Goal: Feedback & Contribution: Contribute content

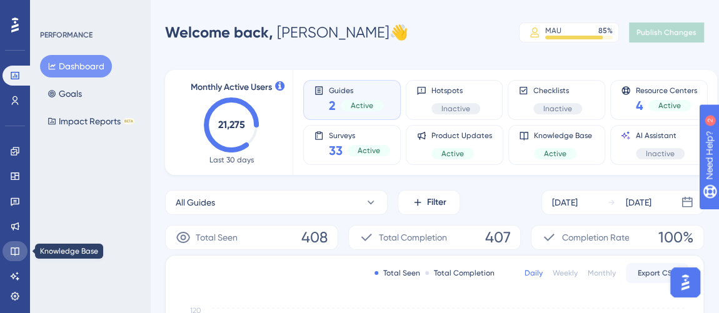
click at [12, 253] on icon at bounding box center [15, 251] width 10 height 10
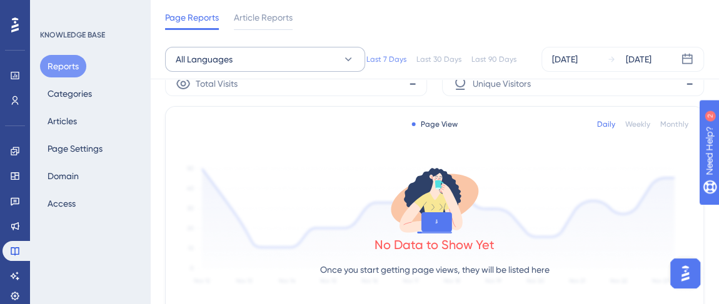
scroll to position [56, 0]
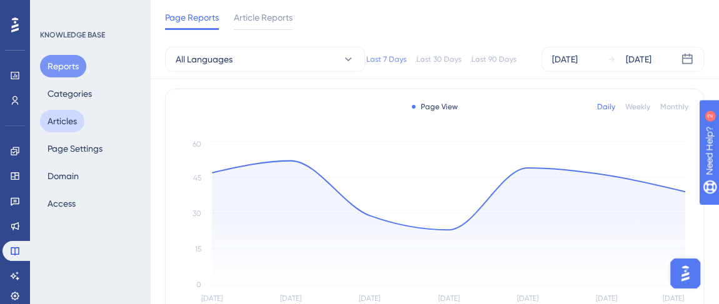
click at [72, 120] on button "Articles" at bounding box center [62, 121] width 44 height 23
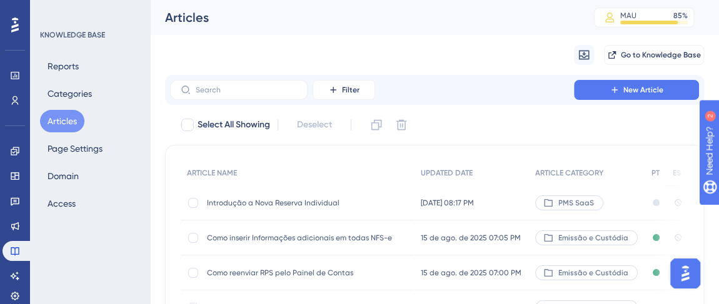
click at [264, 206] on span "Introdução a Nova Reserva Individual" at bounding box center [307, 203] width 200 height 10
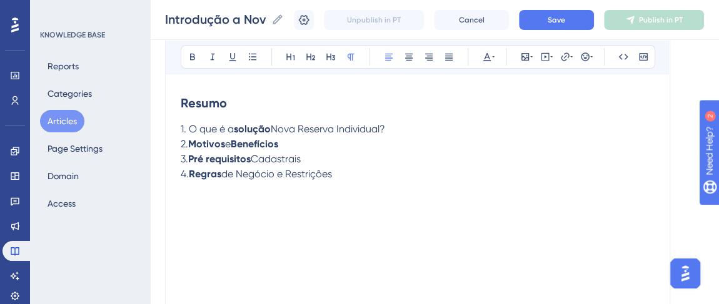
scroll to position [222, 0]
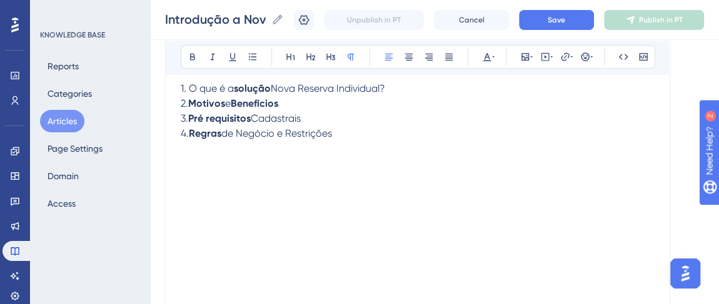
click at [372, 134] on p "4. Regras de Negócio e Restrições" at bounding box center [418, 133] width 474 height 15
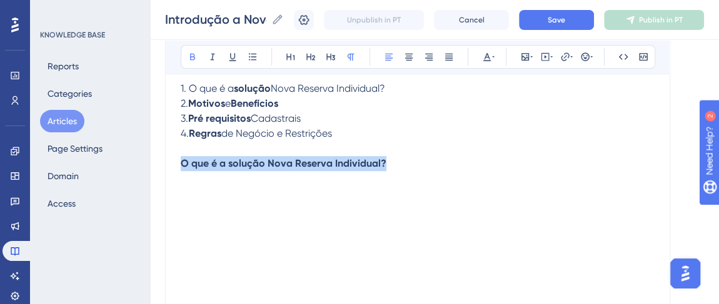
drag, startPoint x: 398, startPoint y: 163, endPoint x: 137, endPoint y: 169, distance: 260.8
click at [150, 169] on div "Performance Users Engagement Widgets Feedback Product Updates Knowledge Base AI…" at bounding box center [434, 103] width 569 height 651
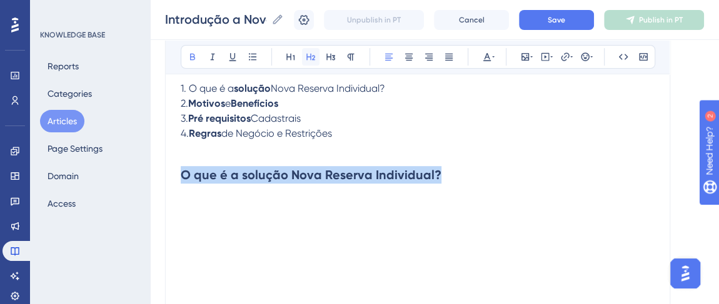
click at [310, 56] on icon at bounding box center [311, 57] width 10 height 10
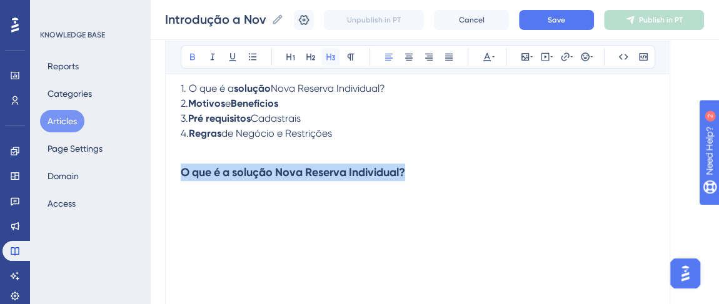
click at [328, 57] on icon at bounding box center [331, 57] width 10 height 10
click at [426, 169] on h3 "O que é a solução Nova Reserva Individual?" at bounding box center [418, 172] width 474 height 33
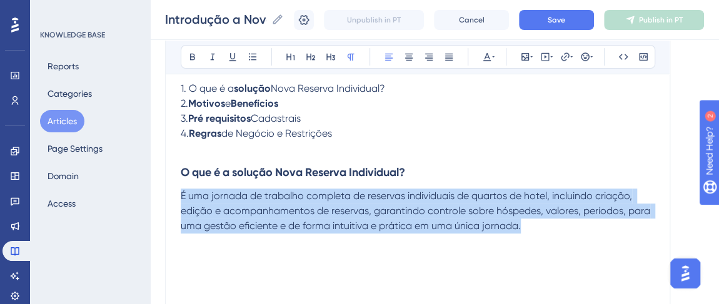
drag, startPoint x: 523, startPoint y: 226, endPoint x: 134, endPoint y: 190, distance: 389.8
click at [150, 190] on div "Performance Users Engagement Widgets Feedback Product Updates Knowledge Base AI…" at bounding box center [434, 103] width 569 height 651
click at [390, 57] on icon at bounding box center [389, 57] width 10 height 10
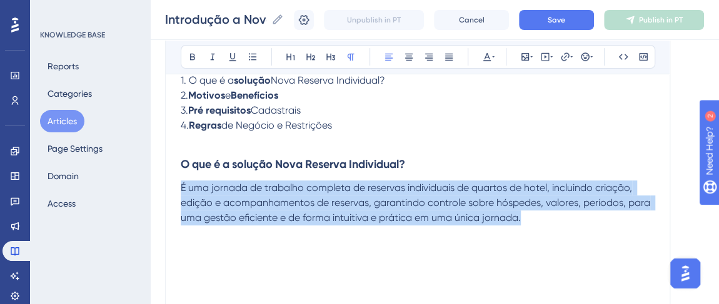
scroll to position [279, 0]
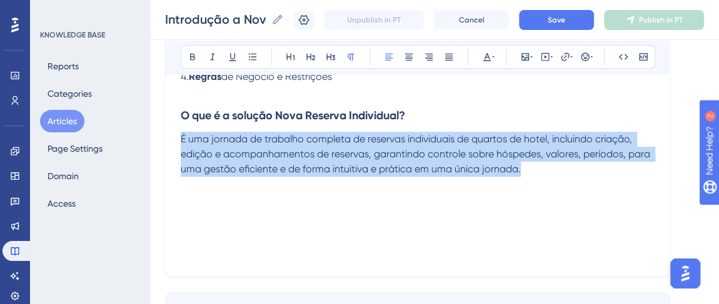
click at [334, 150] on span "É uma jornada de trabalho completa de reservas individuais de quartos de hotel,…" at bounding box center [417, 154] width 472 height 42
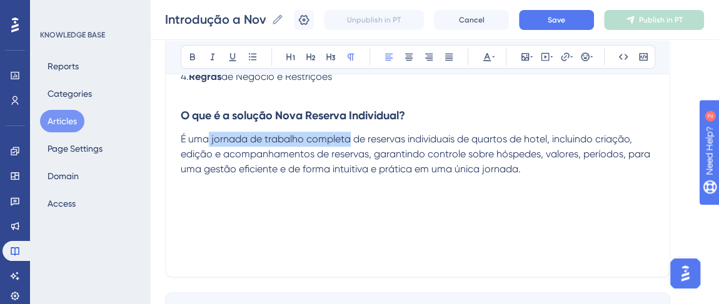
drag, startPoint x: 208, startPoint y: 138, endPoint x: 349, endPoint y: 138, distance: 140.7
click at [349, 138] on span "É uma jornada de trabalho completa de reservas individuais de quartos de hotel,…" at bounding box center [417, 154] width 472 height 42
click at [406, 149] on span "É uma jornada de trabalho completa de reservas individuais de quartos de hotel,…" at bounding box center [417, 154] width 472 height 42
drag, startPoint x: 365, startPoint y: 141, endPoint x: 212, endPoint y: 133, distance: 153.3
click at [212, 133] on span "É uma jornada de trabalho completa de reservas individuais de quartos de hotel,…" at bounding box center [417, 154] width 472 height 42
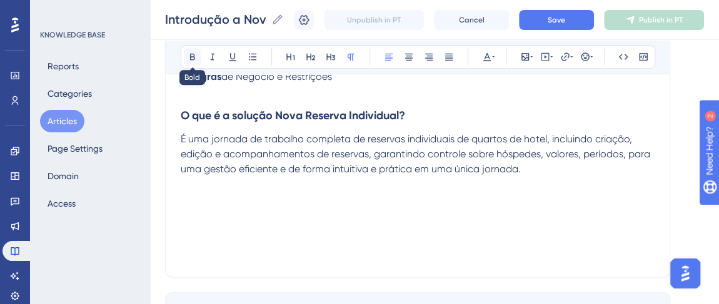
click at [193, 59] on icon at bounding box center [192, 57] width 5 height 7
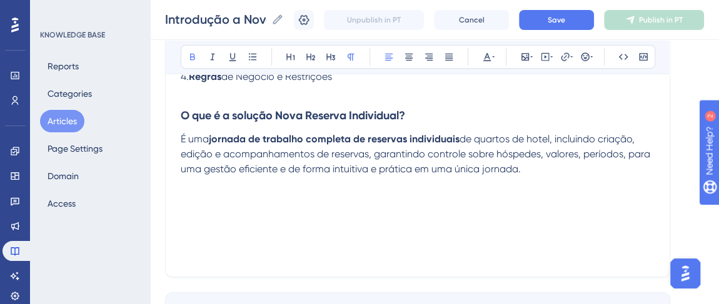
click at [438, 136] on strong "jornada de trabalho completa de reservas individuais" at bounding box center [334, 139] width 251 height 12
click at [476, 143] on p "É uma jornada de trabalho completa de reservas individuais de quartos de hotel,…" at bounding box center [418, 154] width 474 height 45
drag, startPoint x: 479, startPoint y: 140, endPoint x: 553, endPoint y: 140, distance: 73.1
click at [553, 140] on span "de quartos de hotel, incluindo criação, edição e acompanhamentos de reservas, g…" at bounding box center [417, 154] width 472 height 42
click at [193, 59] on icon at bounding box center [193, 57] width 10 height 10
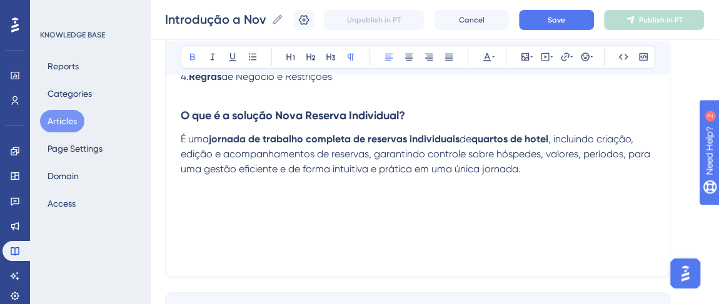
click at [604, 173] on p "É uma jornada de trabalho completa de reservas individuais de quartos de hotel …" at bounding box center [418, 154] width 474 height 45
click at [609, 138] on span ", incluindo criação, edição e acompanhamentos de reservas, garantindo controle …" at bounding box center [417, 154] width 472 height 42
click at [623, 141] on span ", incluindo criação, edição e acompanhamentos de reservas, garantindo controle …" at bounding box center [417, 154] width 472 height 42
click at [192, 54] on icon at bounding box center [193, 57] width 10 height 10
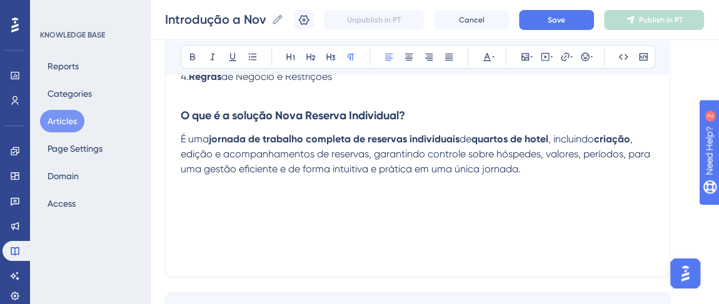
click at [197, 153] on span ", edição e acompanhamentos de reservas, garantindo controle sobre hóspedes, val…" at bounding box center [417, 154] width 472 height 42
click at [194, 54] on icon at bounding box center [193, 57] width 10 height 10
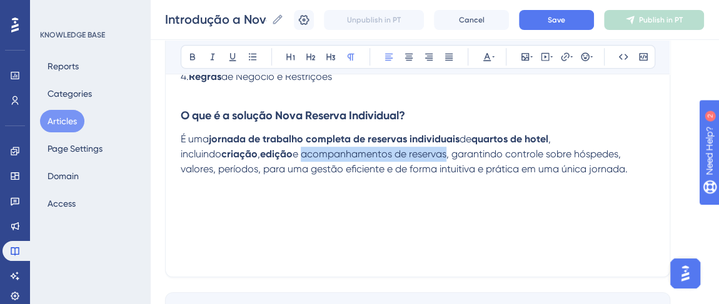
drag, startPoint x: 223, startPoint y: 153, endPoint x: 368, endPoint y: 154, distance: 145.0
click at [368, 154] on span "e acompanhamentos de reservas, garantindo controle sobre hóspedes, valores, per…" at bounding box center [404, 161] width 447 height 27
click at [193, 54] on icon at bounding box center [192, 57] width 5 height 7
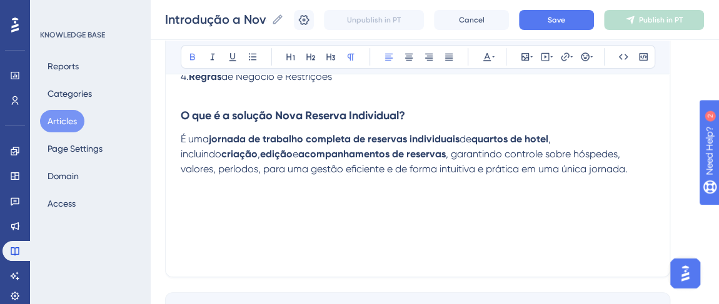
click at [461, 168] on span ", garantindo controle sobre hóspedes, valores, períodos, para uma gestão eficie…" at bounding box center [404, 161] width 447 height 27
drag, startPoint x: 429, startPoint y: 151, endPoint x: 470, endPoint y: 153, distance: 41.3
click at [470, 153] on span ", garantindo controle sobre hóspedes, valores, períodos, para uma gestão eficie…" at bounding box center [404, 161] width 447 height 27
click at [189, 48] on button at bounding box center [193, 57] width 18 height 18
click at [513, 154] on span "sobre hóspedes, valores, períodos, para uma gestão eficiente e de forma intuiti…" at bounding box center [419, 161] width 476 height 27
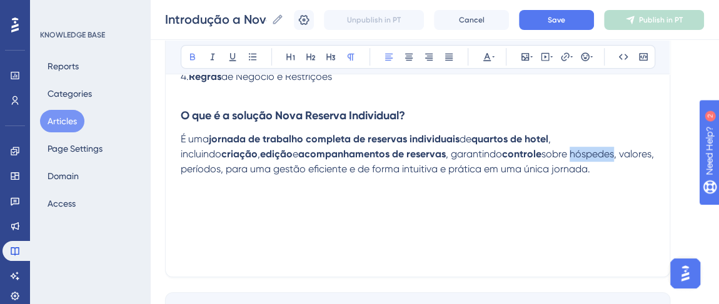
click at [513, 154] on span "sobre hóspedes, valores, períodos, para uma gestão eficiente e de forma intuiti…" at bounding box center [419, 161] width 476 height 27
click at [191, 56] on icon at bounding box center [192, 57] width 5 height 7
click at [566, 157] on span ", valores, períodos, para uma gestão eficiente e de forma intuitiva e prática e…" at bounding box center [417, 161] width 473 height 27
drag, startPoint x: 190, startPoint y: 54, endPoint x: 227, endPoint y: 56, distance: 37.0
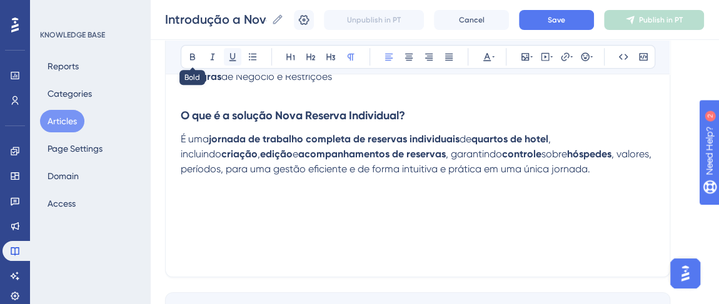
click at [191, 54] on icon at bounding box center [193, 57] width 10 height 10
click at [602, 155] on span ", períodos, para uma gestão eficiente e de forma intuitiva e prática em uma úni…" at bounding box center [417, 161] width 473 height 27
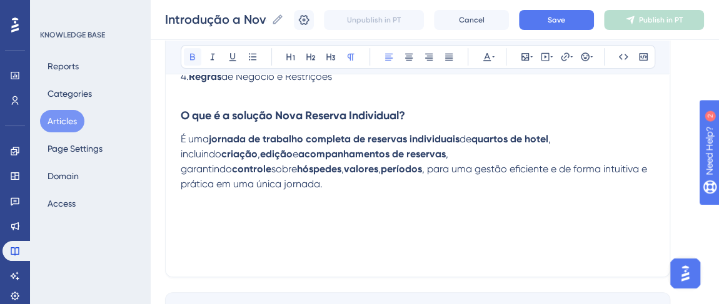
click at [194, 56] on icon at bounding box center [193, 57] width 10 height 10
click at [324, 192] on p at bounding box center [418, 199] width 474 height 15
drag, startPoint x: 203, startPoint y: 170, endPoint x: 274, endPoint y: 169, distance: 71.3
click at [274, 169] on span ", para uma gestão eficiente e de forma intuitiva e prática em uma única jornada." at bounding box center [415, 176] width 469 height 27
click at [188, 52] on icon at bounding box center [193, 57] width 10 height 10
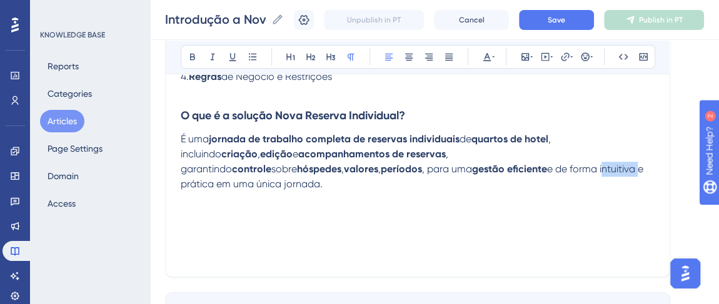
drag, startPoint x: 331, startPoint y: 171, endPoint x: 368, endPoint y: 171, distance: 36.3
click at [368, 171] on span "e de forma intuitiva e prática em uma única jornada." at bounding box center [413, 176] width 465 height 27
click at [195, 51] on button at bounding box center [193, 57] width 18 height 18
drag, startPoint x: 381, startPoint y: 169, endPoint x: 415, endPoint y: 169, distance: 33.8
click at [415, 169] on span "e prática em uma única jornada." at bounding box center [412, 176] width 463 height 27
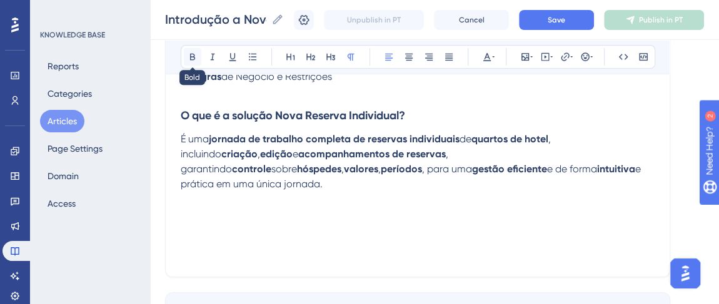
click at [194, 56] on icon at bounding box center [193, 57] width 10 height 10
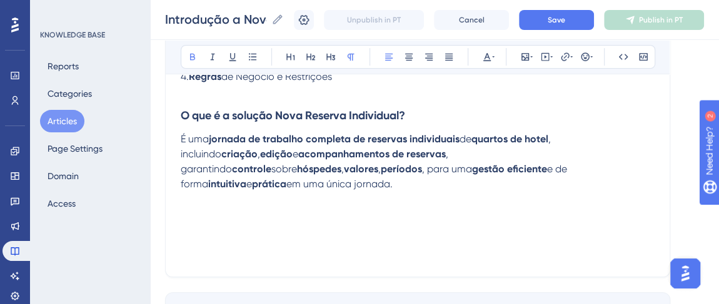
click at [313, 191] on div "Resumo 1. O que é a solução Nova Reserva Individual? 2. Motivos e Benefícios 3.…" at bounding box center [418, 124] width 474 height 275
click at [536, 173] on p "É uma jornada de trabalho completa de reservas individuais de quartos de hotel …" at bounding box center [418, 162] width 474 height 60
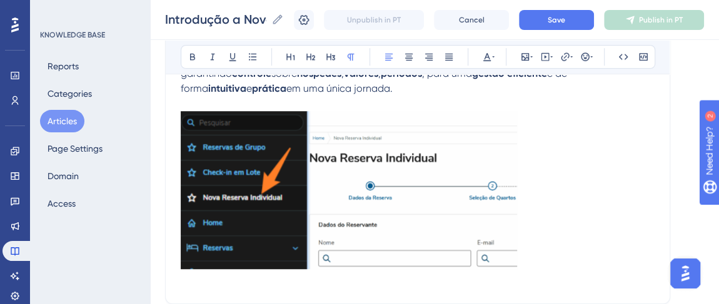
scroll to position [392, 0]
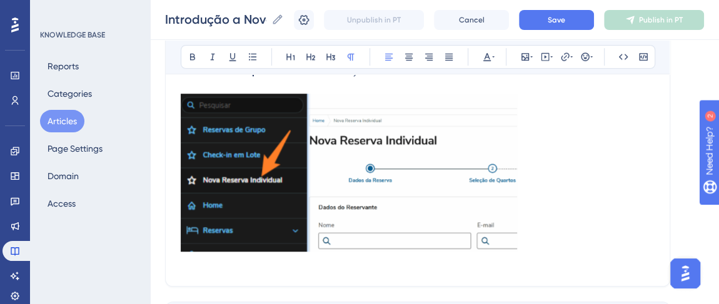
click at [399, 168] on img at bounding box center [349, 173] width 336 height 158
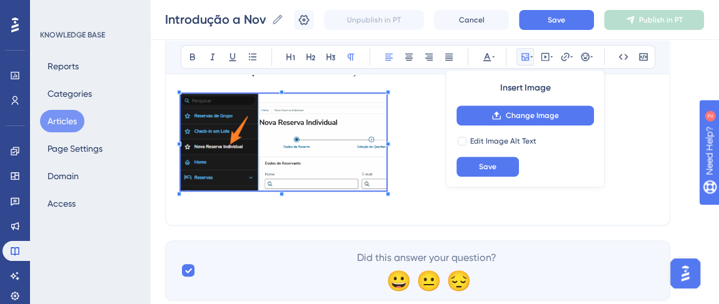
click at [386, 158] on span at bounding box center [284, 144] width 206 height 101
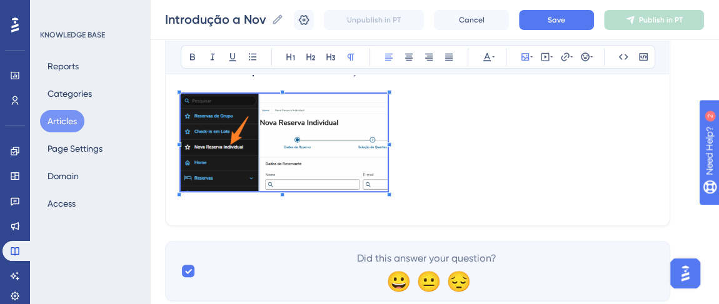
click at [414, 162] on p at bounding box center [418, 145] width 474 height 102
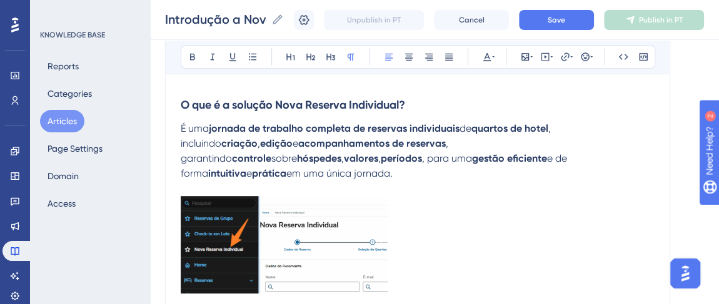
scroll to position [279, 0]
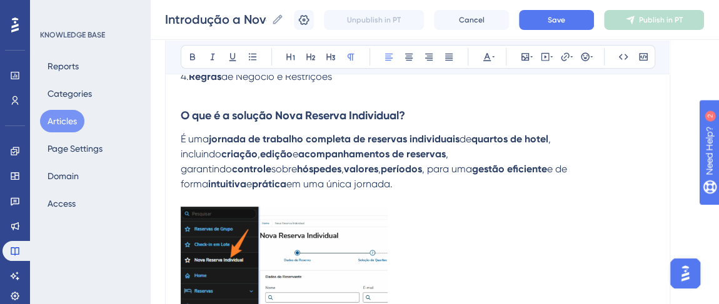
click at [302, 235] on img at bounding box center [284, 256] width 207 height 98
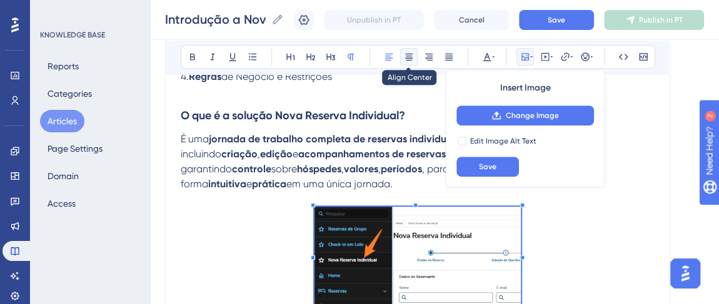
click at [406, 57] on icon at bounding box center [409, 57] width 10 height 10
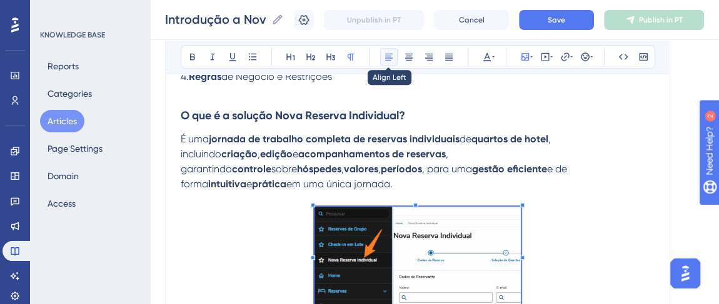
click at [390, 56] on icon at bounding box center [389, 57] width 10 height 10
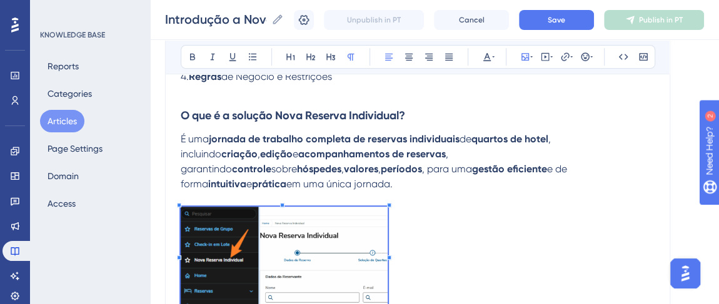
click at [426, 236] on p at bounding box center [418, 258] width 474 height 102
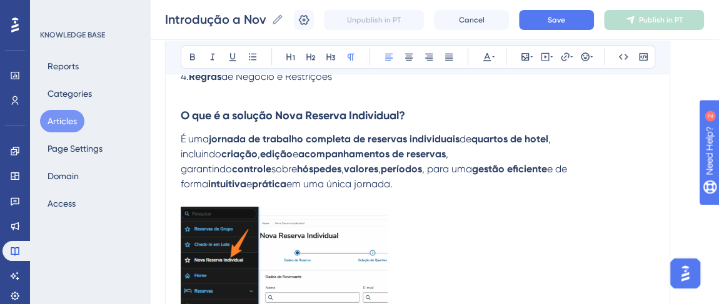
scroll to position [335, 0]
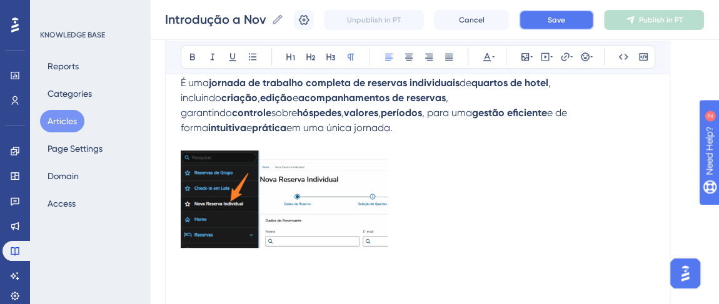
click at [553, 23] on button "Save" at bounding box center [556, 20] width 75 height 20
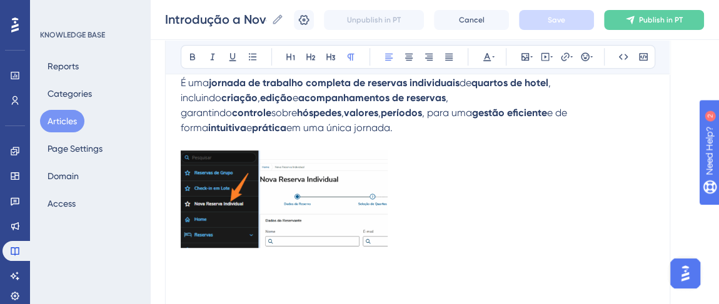
click at [202, 268] on p at bounding box center [418, 275] width 474 height 15
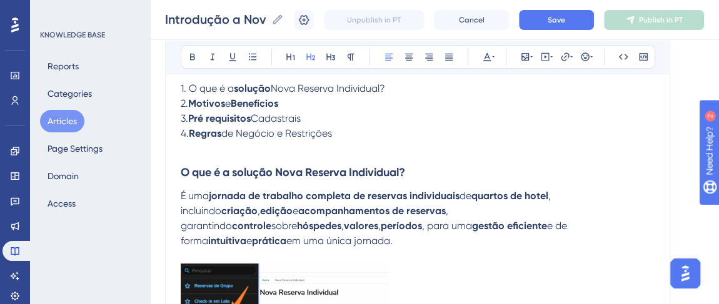
scroll to position [222, 0]
click at [271, 173] on strong "O que é a solução Nova Reserva Individual?" at bounding box center [293, 173] width 224 height 14
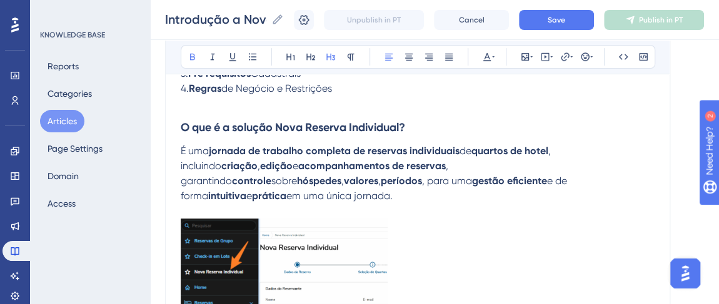
scroll to position [392, 0]
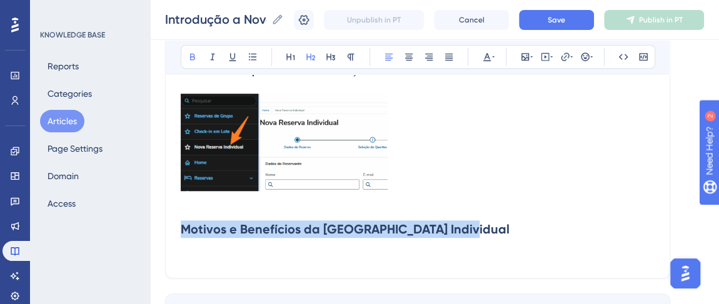
drag, startPoint x: 465, startPoint y: 218, endPoint x: 174, endPoint y: 223, distance: 291.4
click at [174, 223] on div "Introdução a Nova Reserva Individual Bold Italic Underline Bullet Point Heading…" at bounding box center [417, 13] width 505 height 531
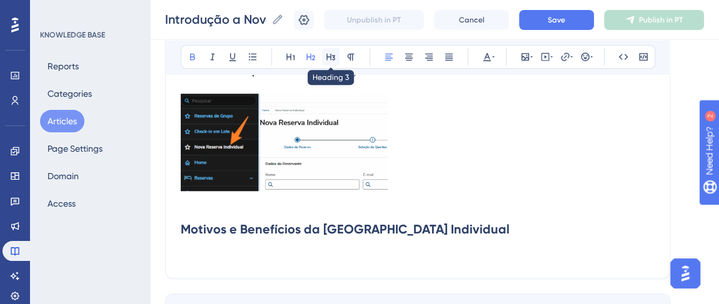
click at [328, 54] on icon at bounding box center [331, 57] width 10 height 10
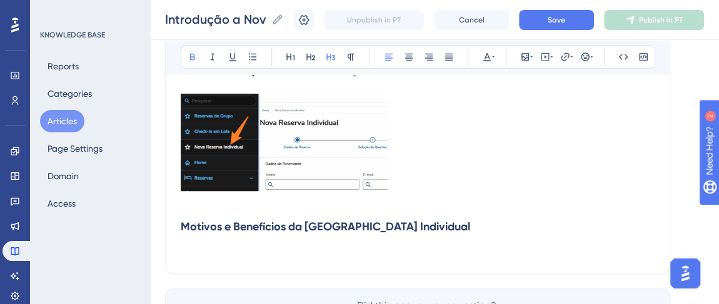
click at [454, 211] on h3 "Motivos e Benefícios da [GEOGRAPHIC_DATA] Individual" at bounding box center [418, 227] width 474 height 33
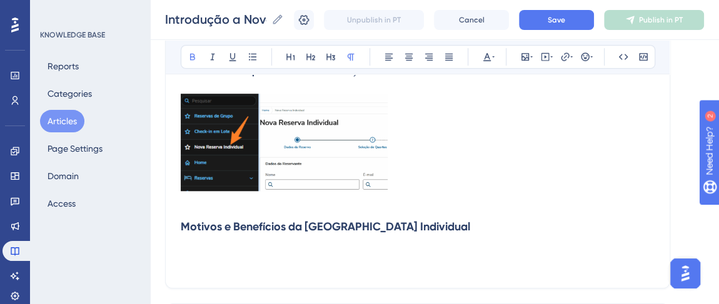
paste div
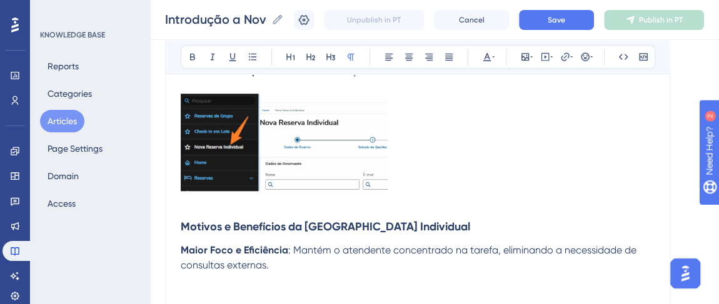
click at [448, 213] on h3 "Motivos e Benefícios da [GEOGRAPHIC_DATA] Individual" at bounding box center [418, 227] width 474 height 33
click at [269, 244] on strong "Maior Foco e Eficiência" at bounding box center [235, 250] width 108 height 12
click at [288, 250] on p "Maior Foco e Eficiência : Mantém o atendente concentrado na tarefa, eliminando …" at bounding box center [418, 258] width 474 height 30
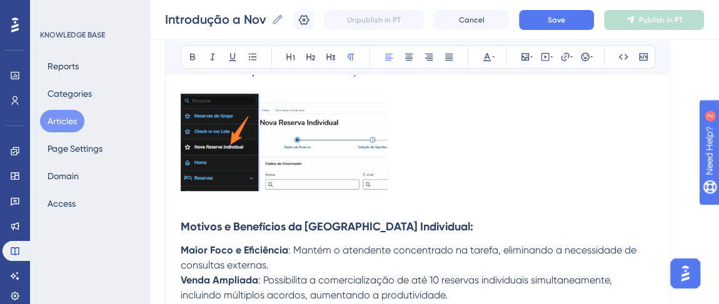
click at [276, 253] on p "Maior Foco e Eficiência : Mantém o atendente concentrado na tarefa, eliminando …" at bounding box center [418, 258] width 474 height 30
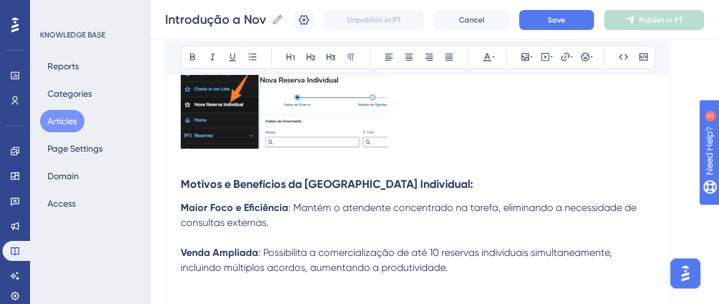
scroll to position [449, 0]
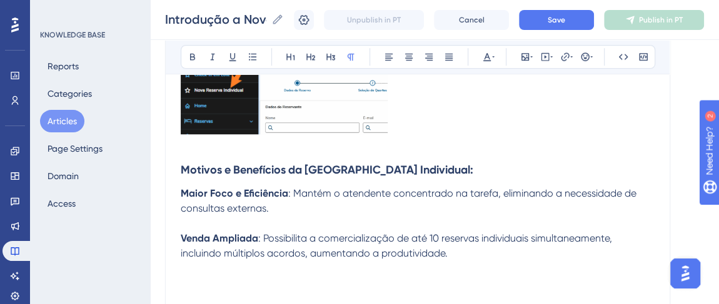
click at [458, 241] on p "Venda Ampliada : Possibilita a comercialização de até 10 reservas individuais s…" at bounding box center [418, 246] width 474 height 30
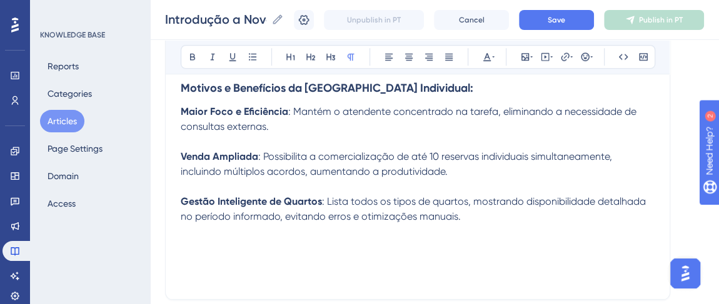
scroll to position [563, 0]
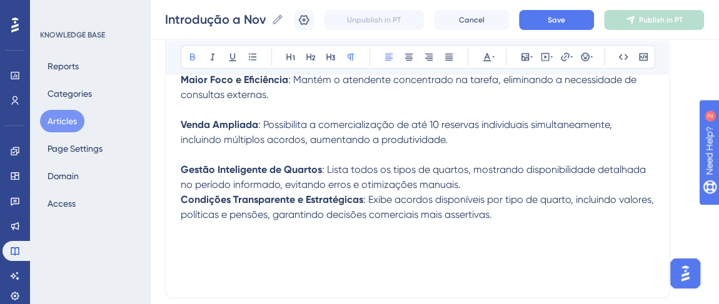
click at [184, 194] on strong "Condições Transparente e Estratégicas" at bounding box center [272, 200] width 183 height 12
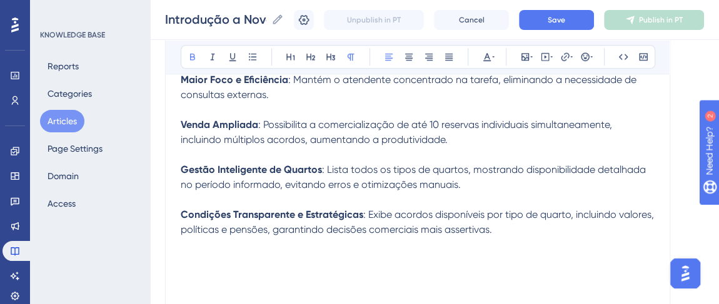
click at [500, 214] on p "Condições Transparente e Estratégicas : Exibe acordos disponíveis por tipo de q…" at bounding box center [418, 223] width 474 height 30
click at [222, 268] on p at bounding box center [418, 275] width 474 height 15
click at [185, 253] on p at bounding box center [418, 260] width 474 height 15
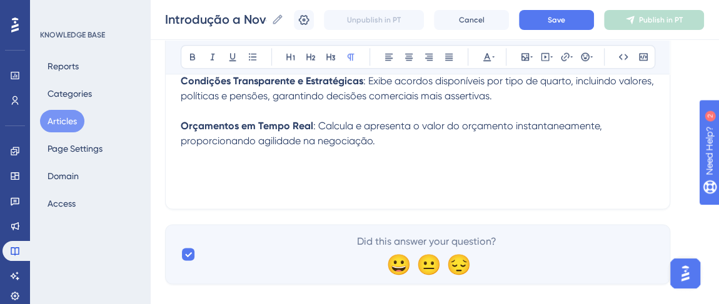
scroll to position [699, 0]
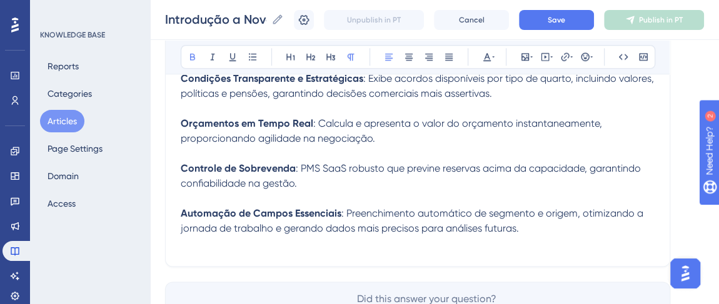
click at [266, 163] on strong "Controle de Sobrevenda" at bounding box center [238, 169] width 115 height 12
click at [308, 208] on strong "Automação de Campos Essenciais" at bounding box center [261, 214] width 161 height 12
click at [524, 213] on p "Automação de Campos Essenciais : Preenchimento automático de segmento e origem,…" at bounding box center [418, 221] width 474 height 30
click at [188, 236] on p at bounding box center [418, 243] width 474 height 15
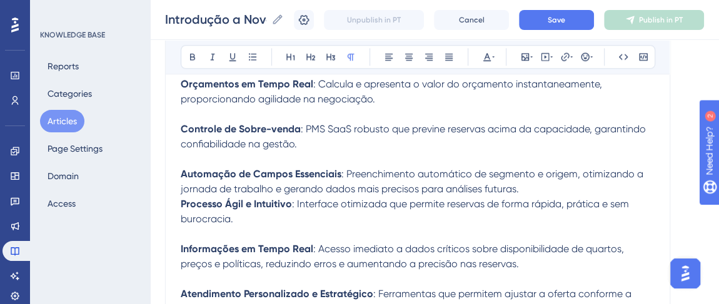
click at [182, 198] on strong "Processo Ágil e Intuitivo" at bounding box center [236, 204] width 111 height 12
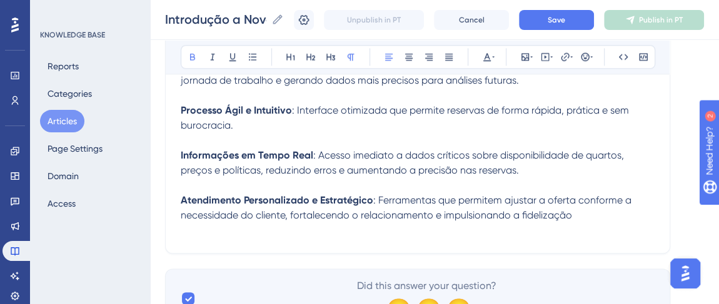
scroll to position [852, 0]
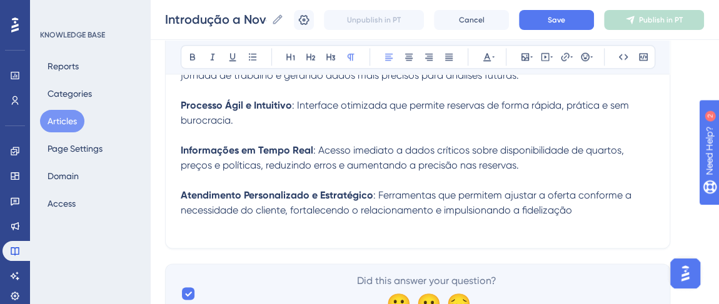
click at [584, 190] on p "Atendimento Personalizado e Estratégico : Ferramentas que permitem ajustar a of…" at bounding box center [418, 203] width 474 height 30
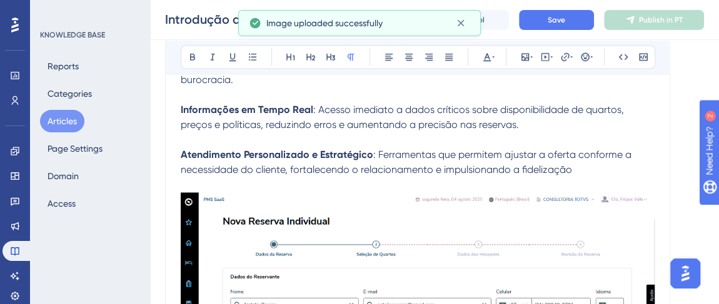
scroll to position [1079, 0]
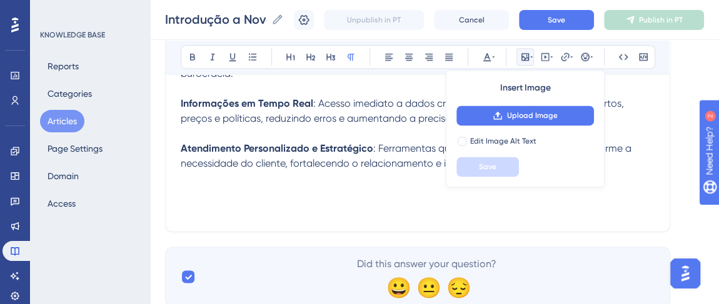
scroll to position [924, 0]
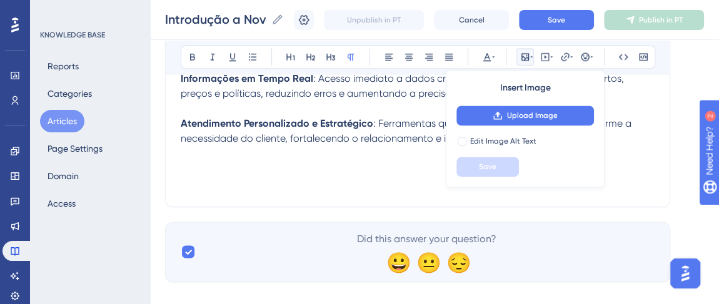
click at [303, 161] on p at bounding box center [418, 168] width 474 height 15
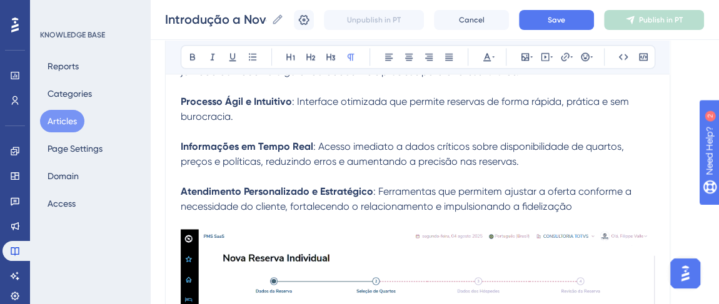
scroll to position [867, 0]
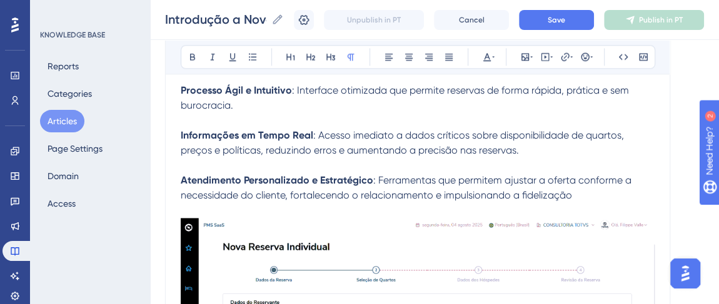
click at [586, 181] on p "Atendimento Personalizado e Estratégico : Ferramentas que permitem ajustar a of…" at bounding box center [418, 188] width 474 height 30
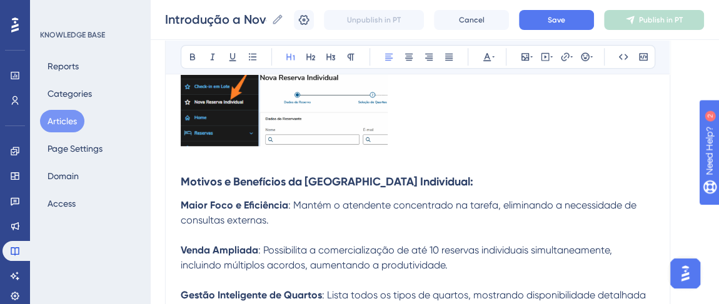
scroll to position [356, 0]
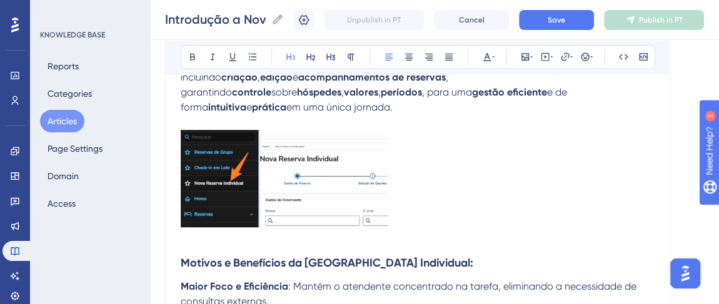
click at [279, 256] on strong "Motivos e Benefícios da [GEOGRAPHIC_DATA] Individual:" at bounding box center [327, 263] width 293 height 14
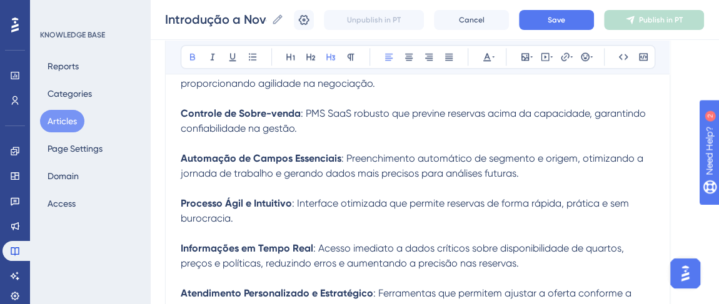
scroll to position [924, 0]
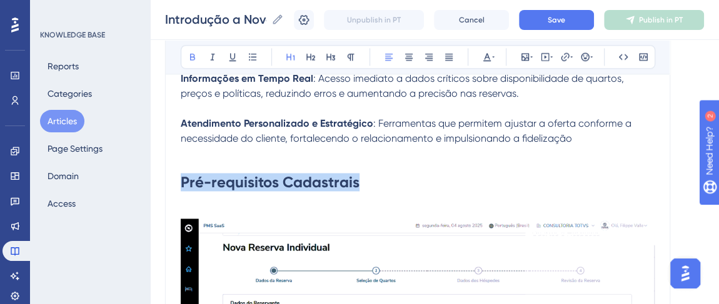
drag, startPoint x: 358, startPoint y: 163, endPoint x: 172, endPoint y: 147, distance: 186.9
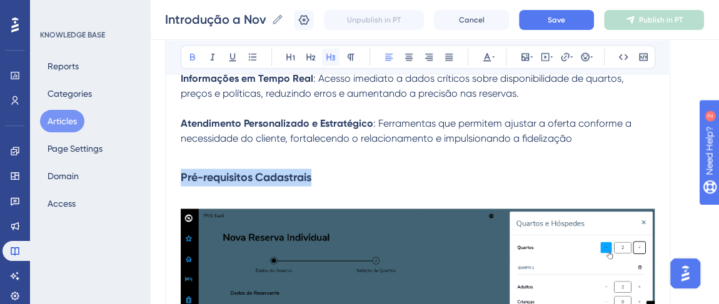
click at [336, 53] on button at bounding box center [331, 57] width 18 height 18
click at [314, 161] on h3 "Pré-requisitos Cadastrais" at bounding box center [418, 177] width 474 height 33
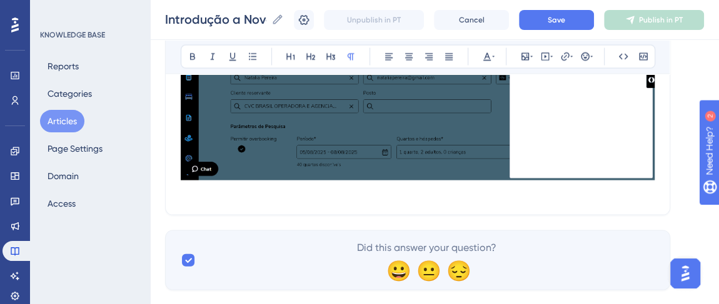
scroll to position [1252, 0]
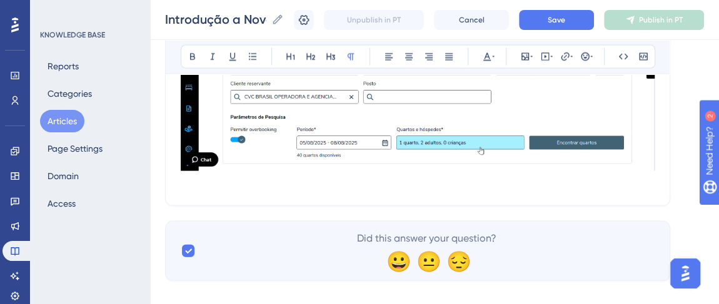
click at [193, 176] on p at bounding box center [418, 183] width 474 height 15
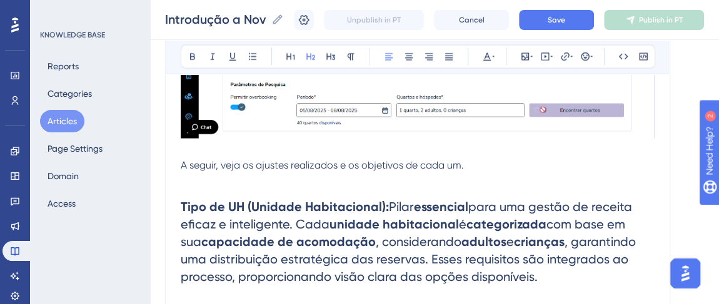
scroll to position [1308, 0]
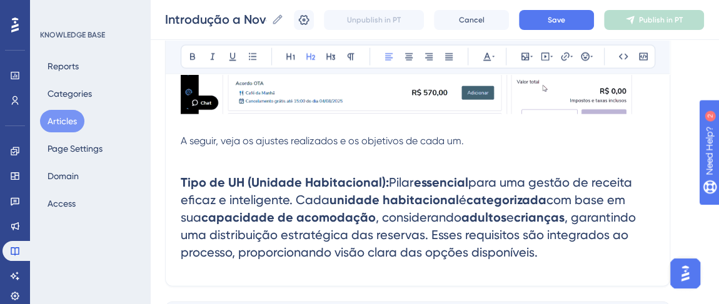
drag, startPoint x: 489, startPoint y: 232, endPoint x: 137, endPoint y: 153, distance: 361.4
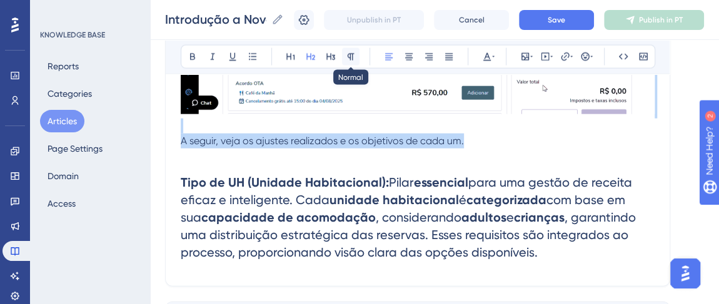
click at [346, 56] on icon at bounding box center [351, 57] width 10 height 10
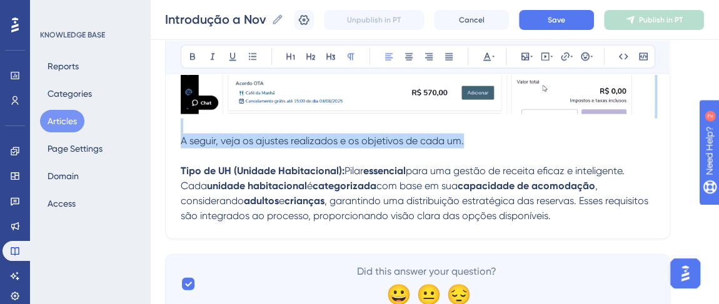
click at [346, 164] on p "Tipo de UH (Unidade Habitacional): Pilar essencial para uma gestão de receita e…" at bounding box center [418, 194] width 474 height 60
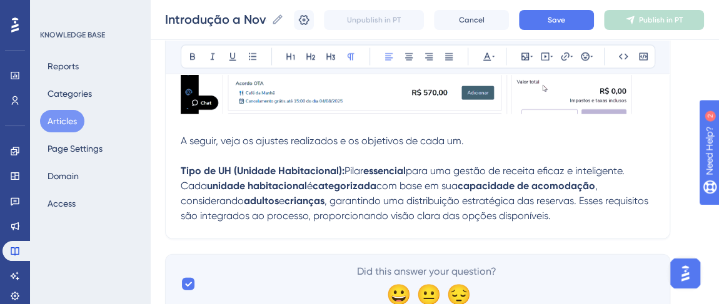
click at [615, 205] on p "Tipo de UH (Unidade Habitacional): Pilar essencial para uma gestão de receita e…" at bounding box center [418, 194] width 474 height 60
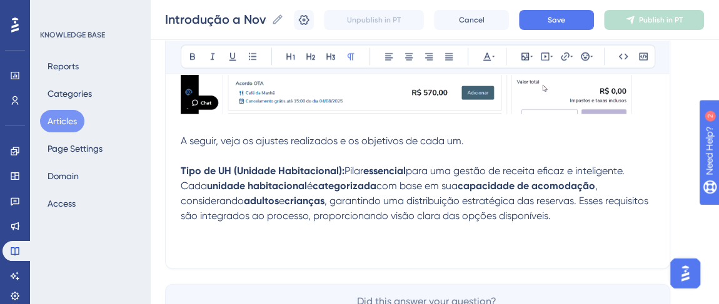
click at [181, 239] on p at bounding box center [418, 246] width 474 height 15
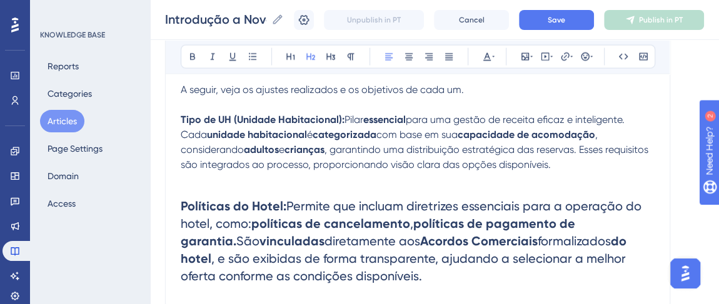
scroll to position [1370, 0]
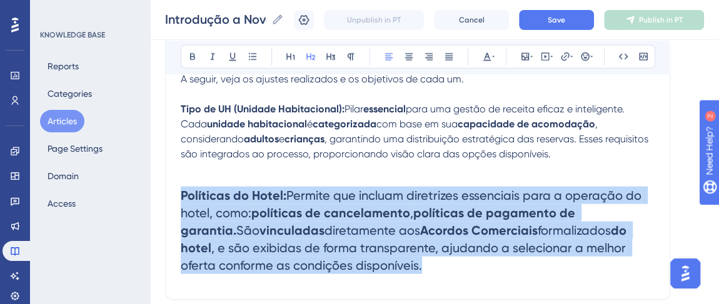
drag, startPoint x: 341, startPoint y: 249, endPoint x: 166, endPoint y: 174, distance: 189.9
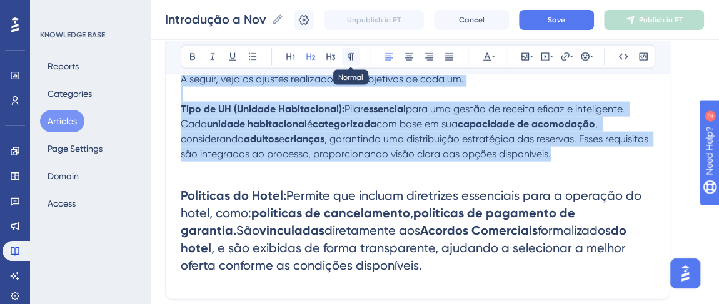
click at [347, 53] on icon at bounding box center [351, 57] width 10 height 10
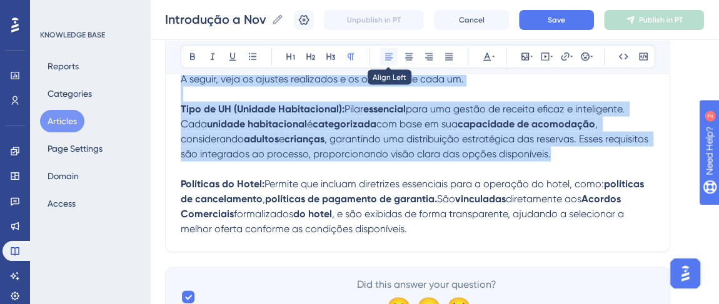
click at [389, 59] on icon at bounding box center [389, 57] width 10 height 10
click at [371, 208] on span ", e são exibidas de forma transparente, ajudando a selecionar a melhor oferta c…" at bounding box center [404, 221] width 446 height 27
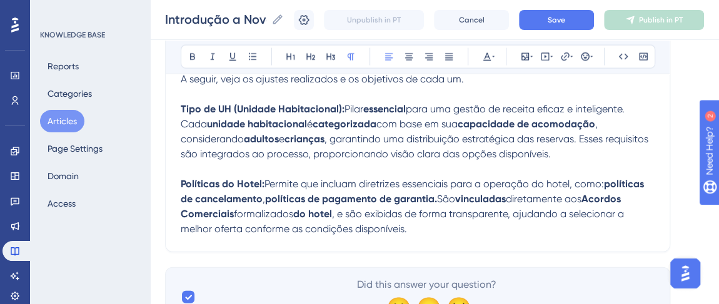
click at [424, 214] on p "Políticas do Hotel: Permite que incluam diretrizes essenciais para a operação d…" at bounding box center [418, 207] width 474 height 60
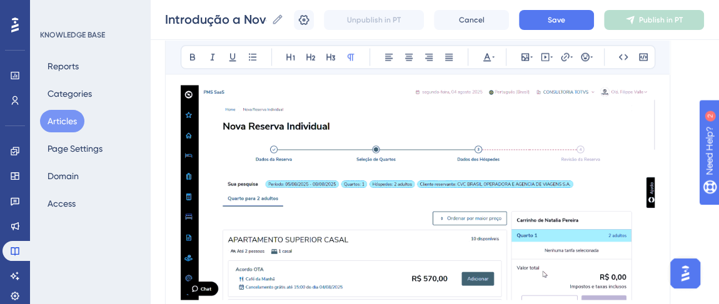
scroll to position [1096, 0]
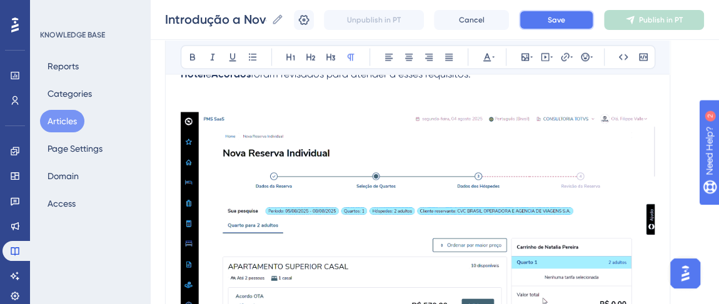
click at [565, 24] on span "Save" at bounding box center [557, 20] width 18 height 10
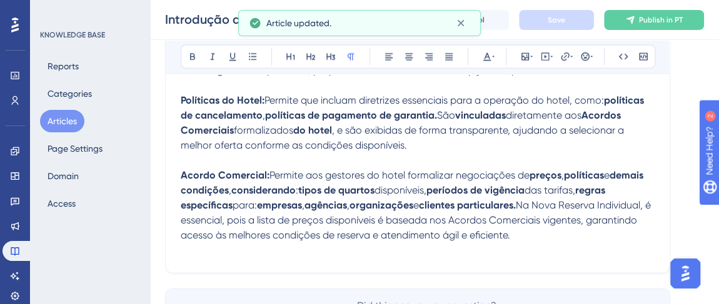
scroll to position [1521, 0]
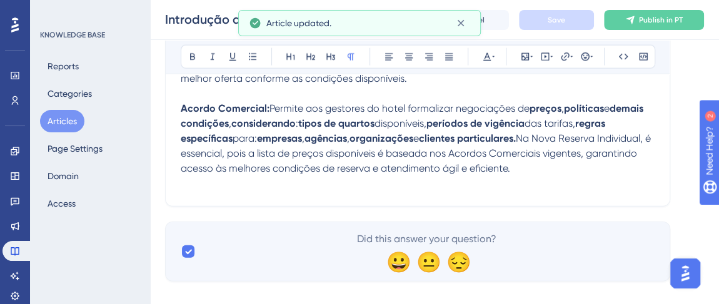
click at [586, 151] on p "Acordo Comercial: Permite aos gestores do hotel formalizar negociações de preço…" at bounding box center [418, 138] width 474 height 75
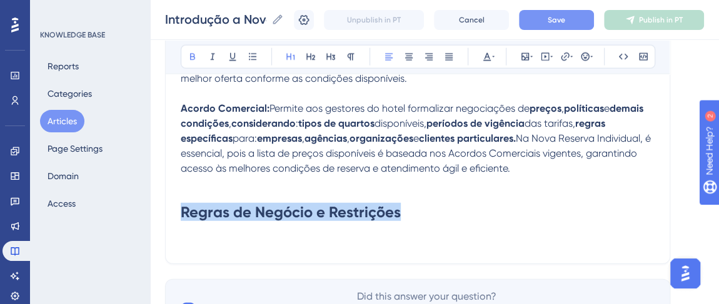
drag, startPoint x: 394, startPoint y: 196, endPoint x: 181, endPoint y: 173, distance: 213.8
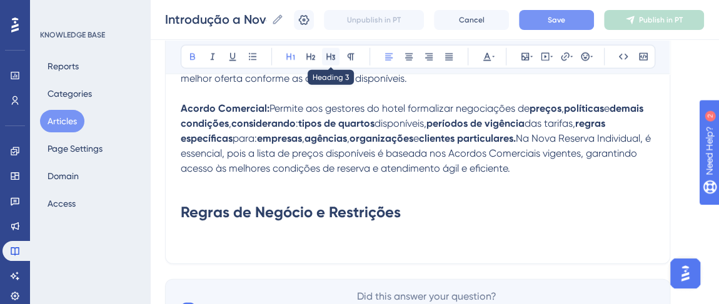
click at [324, 55] on button at bounding box center [331, 57] width 18 height 18
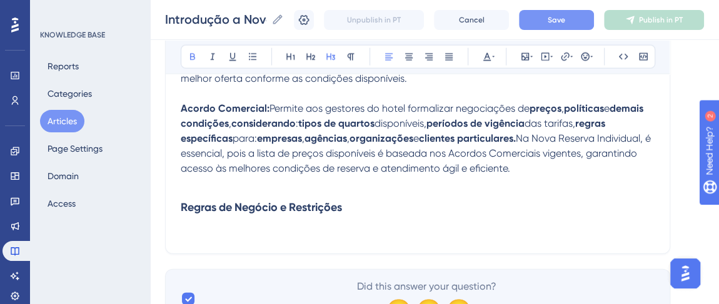
click at [351, 191] on h3 "Regras de Negócio e Restrições" at bounding box center [418, 207] width 474 height 33
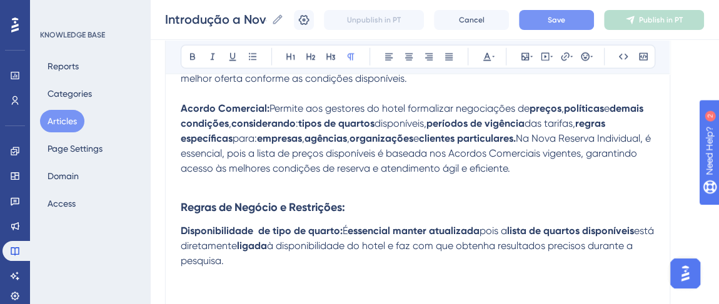
click at [259, 225] on strong "Disponibilidade de tipo de quarto:" at bounding box center [262, 231] width 162 height 12
click at [254, 244] on p "Disponibilidade de tipo de quarto: É essencial manter atualizada pois a lista d…" at bounding box center [418, 246] width 474 height 45
click at [217, 269] on p at bounding box center [418, 276] width 474 height 15
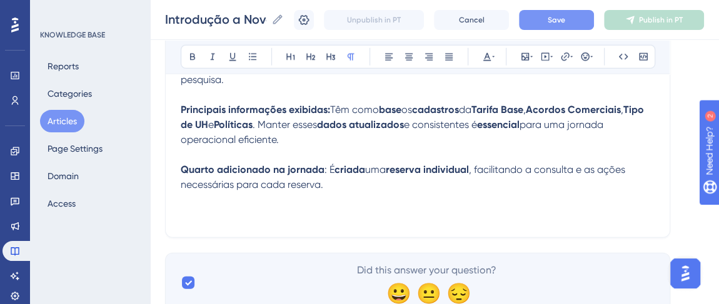
scroll to position [1703, 0]
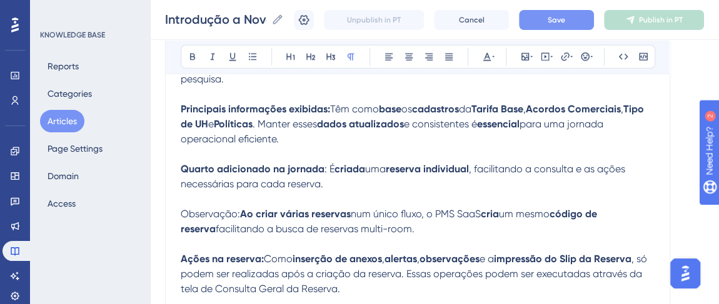
click at [549, 27] on button "Save" at bounding box center [556, 20] width 75 height 20
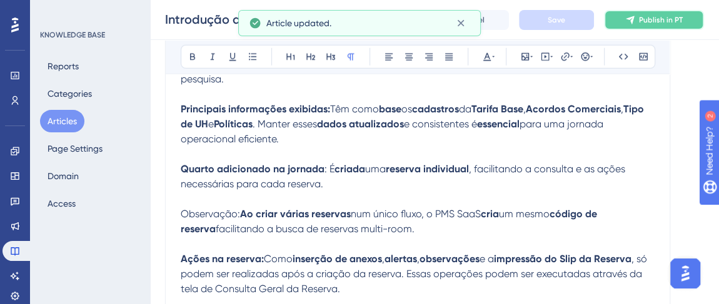
click at [648, 26] on button "Publish in PT" at bounding box center [654, 20] width 100 height 20
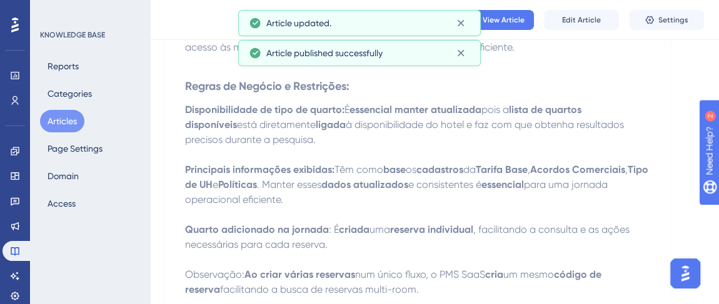
scroll to position [1476, 0]
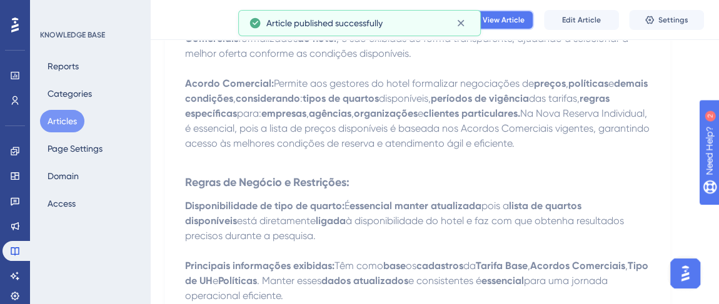
click at [499, 21] on span "View Article" at bounding box center [504, 20] width 42 height 10
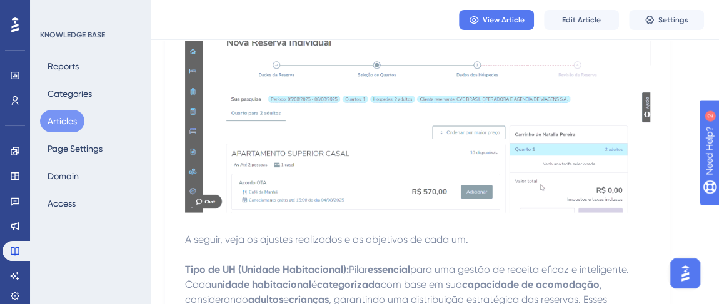
scroll to position [1135, 0]
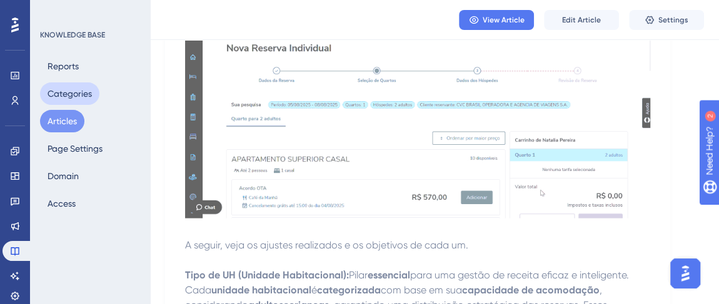
click at [60, 91] on button "Categories" at bounding box center [69, 94] width 59 height 23
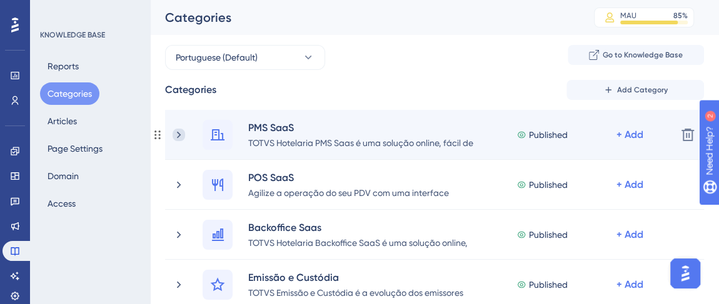
click at [177, 135] on icon at bounding box center [179, 135] width 13 height 13
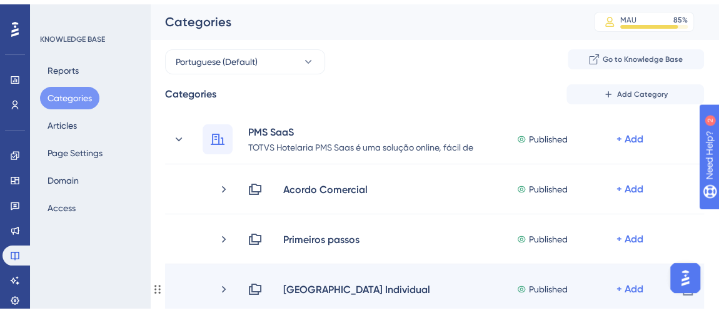
scroll to position [113, 0]
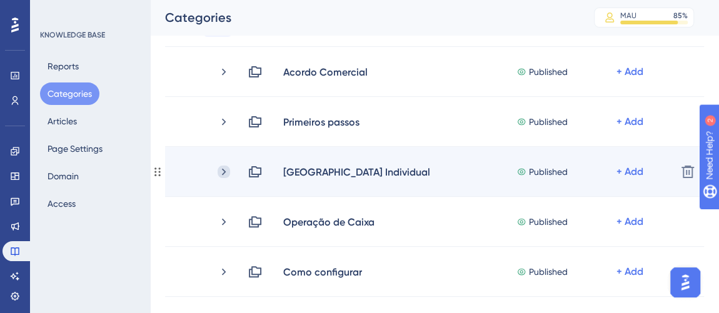
click at [222, 168] on icon at bounding box center [224, 172] width 13 height 13
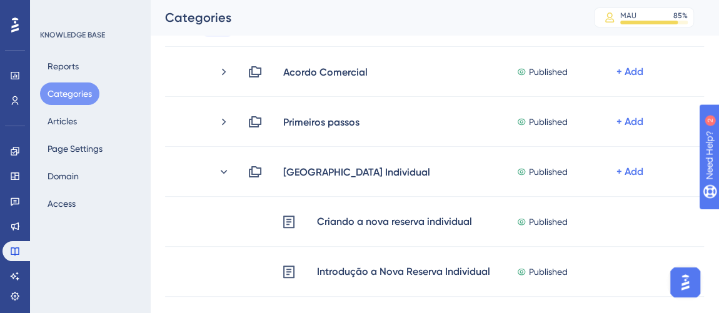
scroll to position [227, 0]
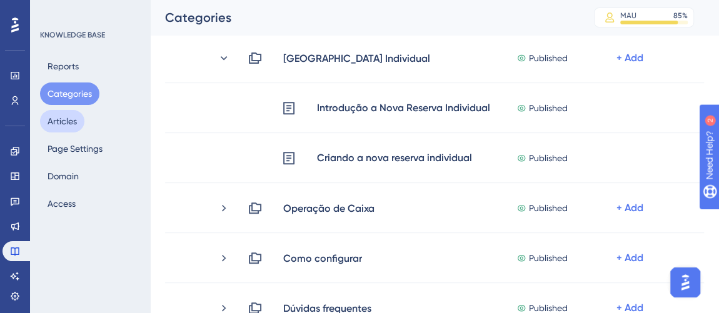
click at [65, 114] on button "Articles" at bounding box center [62, 121] width 44 height 23
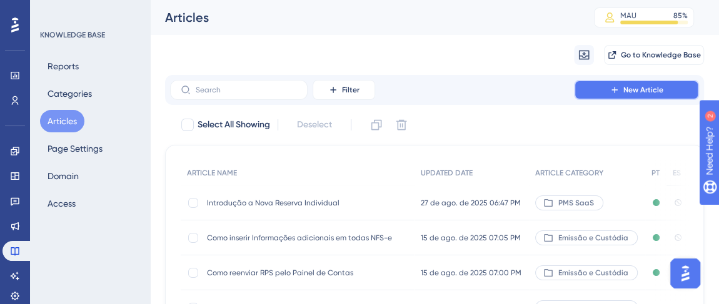
click at [635, 91] on span "New Article" at bounding box center [643, 90] width 40 height 10
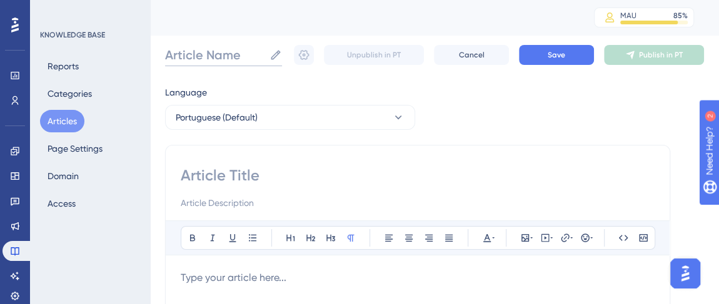
click at [208, 56] on input "Article Name" at bounding box center [214, 55] width 99 height 18
type input "P"
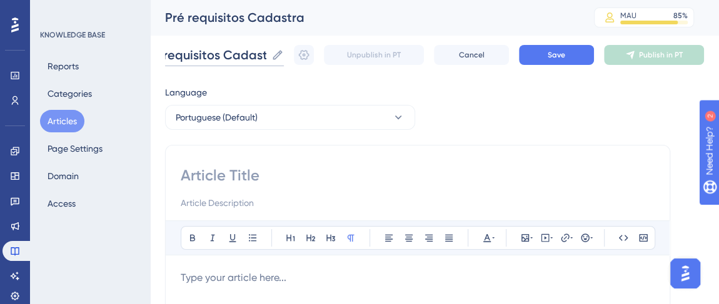
scroll to position [0, 33]
type input "Pré requisitos Cadastrais"
click at [253, 177] on input at bounding box center [418, 176] width 474 height 20
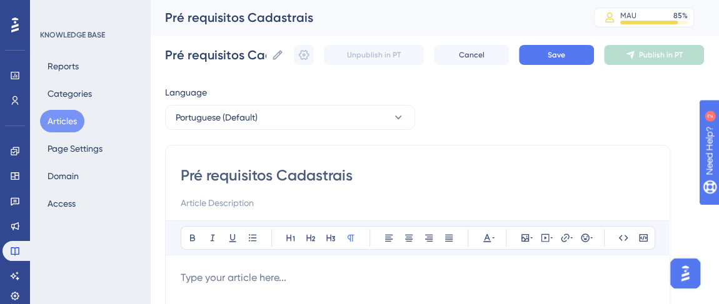
type input "Pré requisitos Cadastrais"
click at [392, 199] on input at bounding box center [418, 203] width 474 height 15
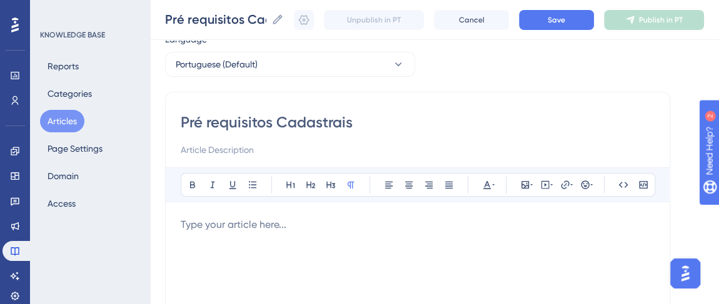
scroll to position [113, 0]
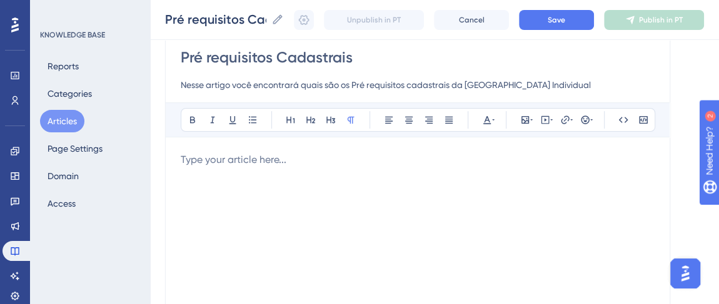
click at [414, 84] on input "Nesse artigo você encontrará quais são os Pré requisitos cadastrais da [GEOGRAP…" at bounding box center [418, 85] width 474 height 15
type input "Nesse artigo você encontrará quais são os Pré requisitos Cadastrais da [GEOGRAP…"
click at [254, 159] on p at bounding box center [418, 160] width 474 height 15
click at [226, 153] on p at bounding box center [418, 160] width 474 height 15
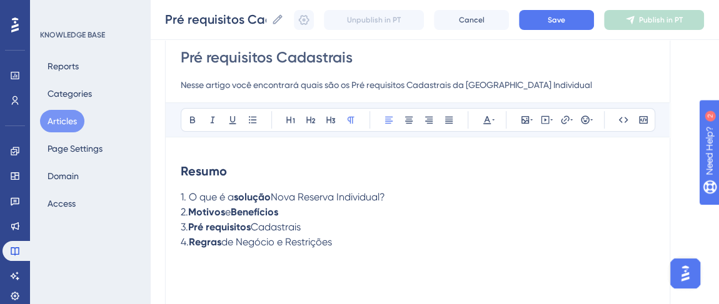
drag, startPoint x: 188, startPoint y: 196, endPoint x: 401, endPoint y: 194, distance: 213.2
click at [401, 194] on p "1. O que é a solução Nova Reserva Individual?" at bounding box center [418, 197] width 474 height 15
drag, startPoint x: 191, startPoint y: 211, endPoint x: 298, endPoint y: 212, distance: 106.9
click at [296, 214] on p "2. Motivos e Benefícios" at bounding box center [418, 212] width 474 height 15
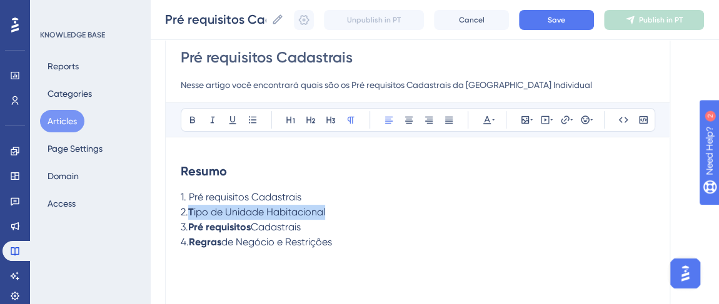
drag, startPoint x: 191, startPoint y: 209, endPoint x: 354, endPoint y: 213, distance: 163.2
click at [354, 213] on p "2. T ipo de Unidade Habitacional" at bounding box center [418, 212] width 474 height 15
click at [221, 236] on strong "Regras" at bounding box center [205, 242] width 33 height 12
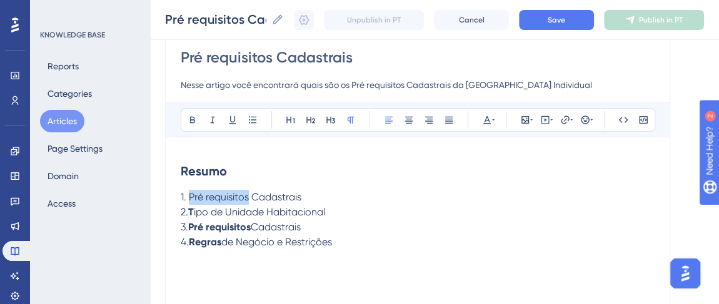
drag, startPoint x: 193, startPoint y: 194, endPoint x: 248, endPoint y: 195, distance: 54.4
click at [248, 195] on span "1. Pré requisitos Cadastrais" at bounding box center [241, 197] width 121 height 12
click at [191, 118] on icon at bounding box center [193, 120] width 10 height 10
click at [192, 212] on strong "T" at bounding box center [191, 212] width 6 height 12
click at [196, 209] on span "ipo de Unidade Habitacional" at bounding box center [259, 212] width 131 height 12
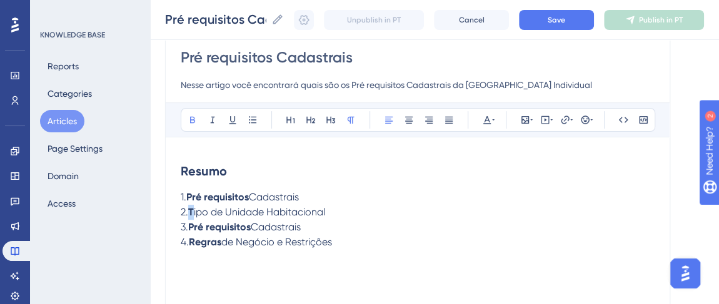
click at [192, 211] on strong "T" at bounding box center [191, 212] width 6 height 12
click at [196, 119] on icon at bounding box center [193, 120] width 10 height 10
drag, startPoint x: 228, startPoint y: 210, endPoint x: 341, endPoint y: 208, distance: 113.8
click at [341, 208] on p "2. Tipo de Unidade Habitacional" at bounding box center [418, 212] width 474 height 15
click at [189, 115] on icon at bounding box center [193, 120] width 10 height 10
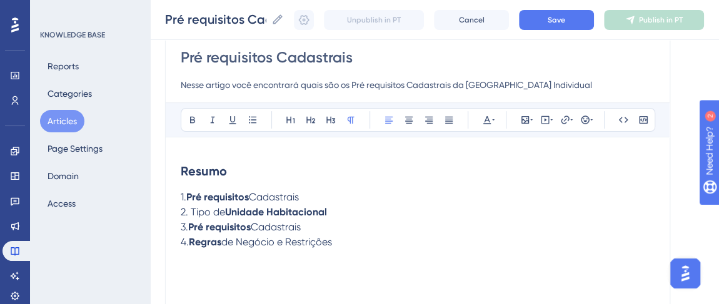
drag, startPoint x: 190, startPoint y: 224, endPoint x: 321, endPoint y: 230, distance: 130.8
click at [321, 230] on p "3. Pré requisitos Cadastrais" at bounding box center [418, 227] width 474 height 15
click at [191, 225] on p "3. P olíticas do Hotel" at bounding box center [418, 227] width 474 height 15
drag, startPoint x: 273, startPoint y: 226, endPoint x: 192, endPoint y: 229, distance: 81.3
click at [192, 229] on p "3. P olíticas do Hotel" at bounding box center [418, 227] width 474 height 15
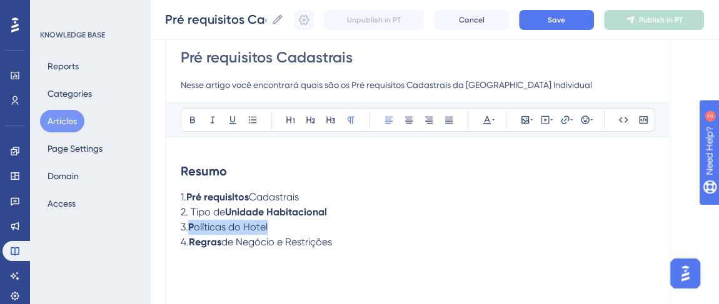
click at [203, 226] on span "olíticas do Hotel" at bounding box center [231, 227] width 74 height 12
click at [191, 121] on icon at bounding box center [192, 120] width 5 height 7
click at [273, 223] on p "3. Políticas do Hotel" at bounding box center [418, 227] width 474 height 15
click at [202, 223] on span "3. Políticas do Hotel" at bounding box center [225, 227] width 89 height 12
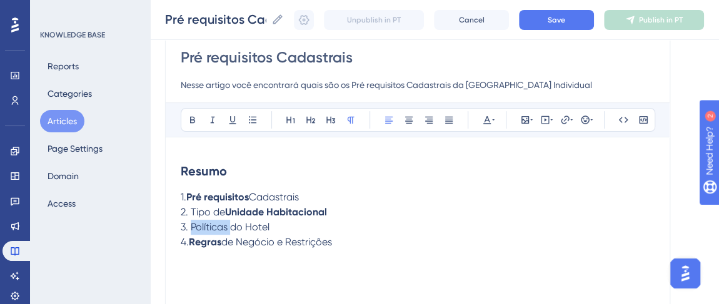
click at [202, 223] on span "3. Políticas do Hotel" at bounding box center [225, 227] width 89 height 12
click at [191, 115] on icon at bounding box center [193, 120] width 10 height 10
drag, startPoint x: 190, startPoint y: 241, endPoint x: 351, endPoint y: 250, distance: 160.9
click at [351, 250] on div "Resumo 1. Pré requisitos Cadastrais 2. Tipo de Unidade Habitacional 3. Política…" at bounding box center [418, 290] width 474 height 275
drag, startPoint x: 189, startPoint y: 194, endPoint x: 308, endPoint y: 191, distance: 118.8
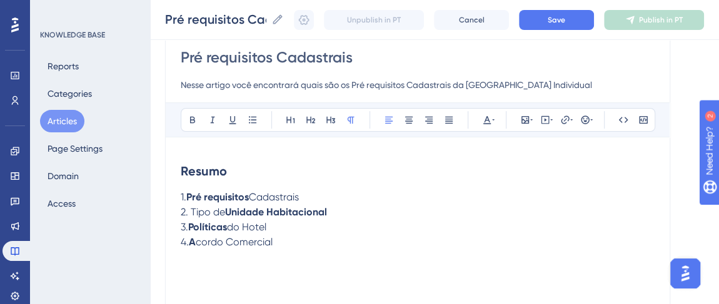
click at [308, 191] on p "1. Pré requisitos Cadastrais" at bounding box center [418, 197] width 474 height 15
click at [319, 253] on div "Resumo 1. I ntrodução 2. Tipo de Unidade Habitacional 3. Políticas do [GEOGRAPH…" at bounding box center [418, 290] width 474 height 275
click at [217, 195] on span "ntrodução" at bounding box center [213, 197] width 49 height 12
click at [190, 115] on icon at bounding box center [193, 120] width 10 height 10
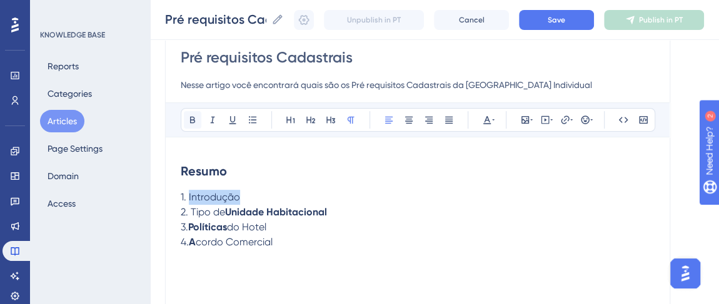
click at [190, 115] on icon at bounding box center [193, 120] width 10 height 10
click at [334, 258] on div "Resumo 1. Introdução 2. Tipo de Unidade Habitacional 3. Políticas do [GEOGRAPHI…" at bounding box center [418, 290] width 474 height 275
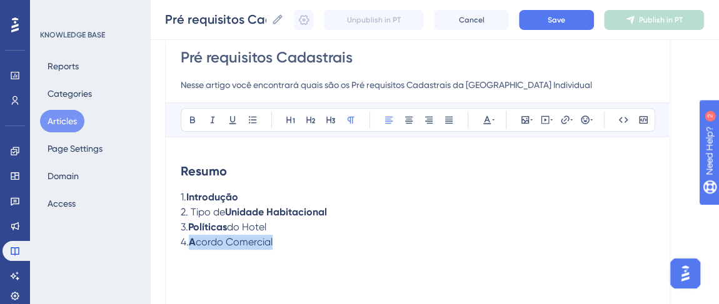
drag, startPoint x: 258, startPoint y: 239, endPoint x: 192, endPoint y: 246, distance: 66.6
click at [192, 246] on p "4. A cordo Comercial" at bounding box center [418, 242] width 474 height 15
click at [194, 119] on icon at bounding box center [192, 120] width 5 height 7
click at [296, 236] on p "4. Acordo Comercial" at bounding box center [418, 242] width 474 height 15
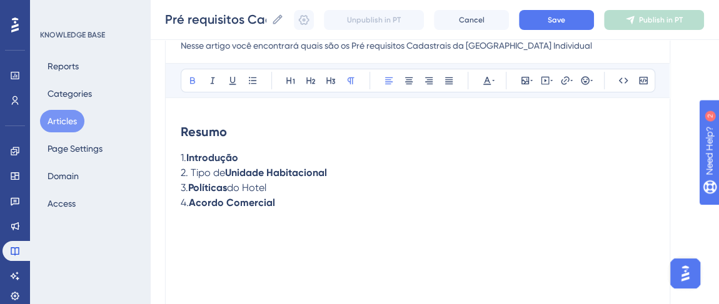
scroll to position [170, 0]
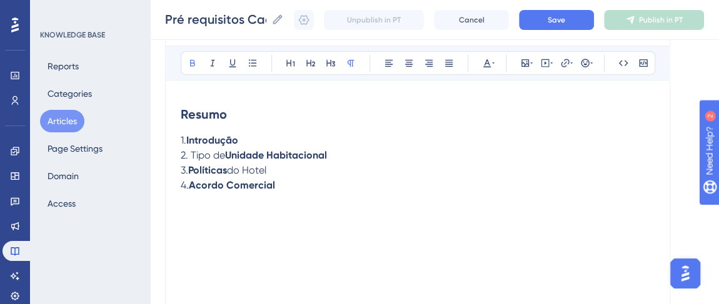
click at [205, 222] on div "Resumo 1. Introdução 2. Tipo de Unidade Habitacional 3. Políticas do [GEOGRAPHI…" at bounding box center [418, 233] width 474 height 275
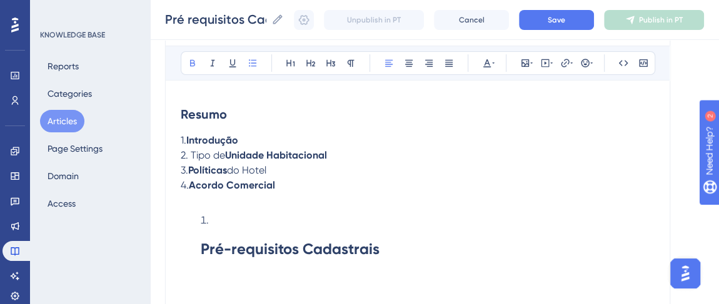
click at [194, 251] on ol "Pré-requisitos Cadastrais" at bounding box center [418, 242] width 474 height 58
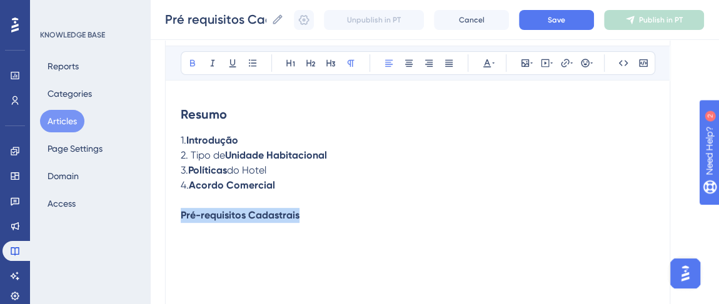
drag, startPoint x: 304, startPoint y: 215, endPoint x: 198, endPoint y: 166, distance: 117.5
click at [173, 224] on div "Pré requisitos Cadastrais Nesse artigo você encontrará quais são os Pré requisi…" at bounding box center [417, 178] width 505 height 416
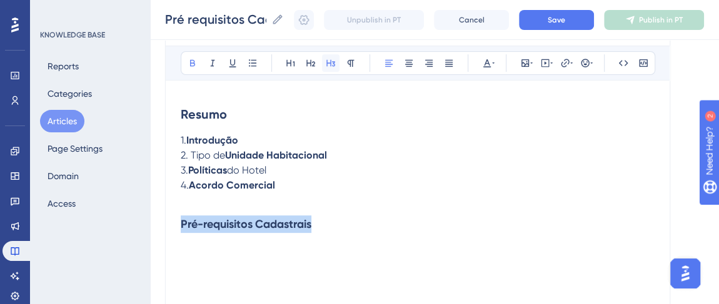
click at [333, 67] on button at bounding box center [331, 63] width 18 height 18
click at [328, 228] on h3 "Pré-requisitos Cadastrais" at bounding box center [418, 224] width 474 height 33
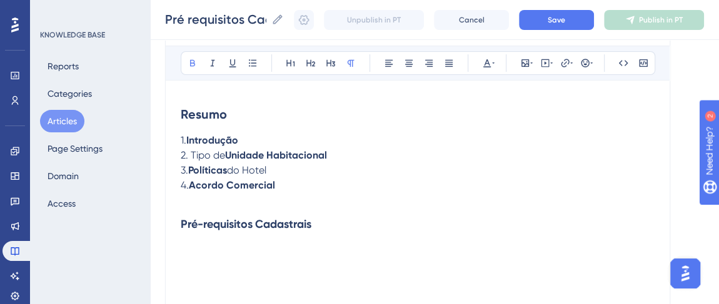
click at [179, 252] on div "Pré requisitos Cadastrais Nesse artigo você encontrará quais são os Pré requisi…" at bounding box center [417, 178] width 505 height 416
click at [186, 246] on p at bounding box center [418, 248] width 474 height 15
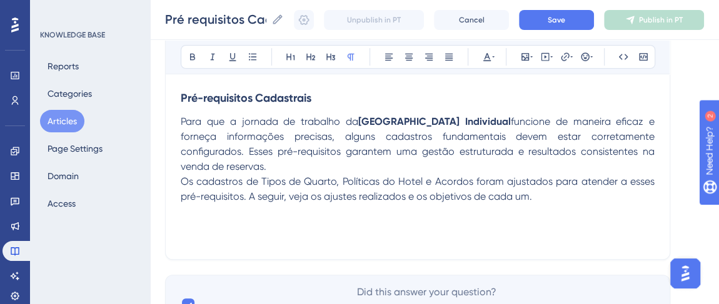
scroll to position [298, 0]
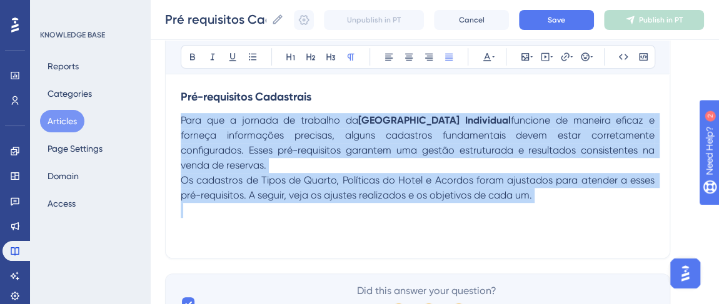
drag, startPoint x: 553, startPoint y: 189, endPoint x: 298, endPoint y: 96, distance: 272.1
click at [170, 125] on div "Pré requisitos Cadastrais Nesse artigo você encontrará quais são os Pré requisi…" at bounding box center [417, 50] width 505 height 416
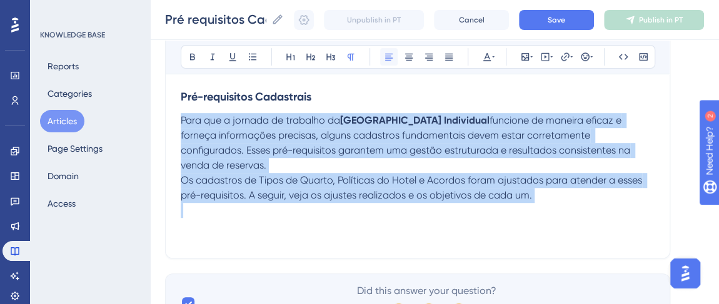
click at [386, 56] on icon at bounding box center [389, 57] width 8 height 7
click at [360, 174] on span "Os cadastros de Tipos de Quarto, Políticas do Hotel e Acordos foram ajustados p…" at bounding box center [413, 187] width 464 height 27
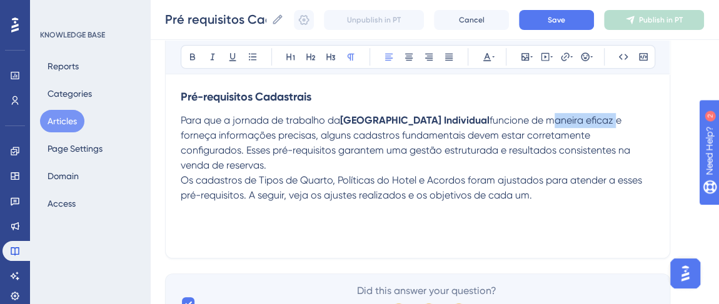
drag, startPoint x: 513, startPoint y: 118, endPoint x: 580, endPoint y: 117, distance: 66.9
click at [580, 117] on span "funcione de maneira eficaz e forneça informações precisas, alguns cadastros fun…" at bounding box center [407, 142] width 452 height 57
click at [190, 59] on icon at bounding box center [192, 57] width 5 height 7
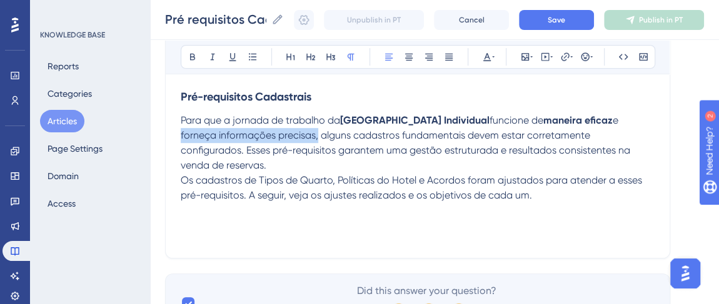
drag, startPoint x: 591, startPoint y: 118, endPoint x: 277, endPoint y: 135, distance: 314.9
click at [277, 135] on span "e forneça informações precisas, alguns cadastros fundamentais devem estar corre…" at bounding box center [407, 142] width 452 height 57
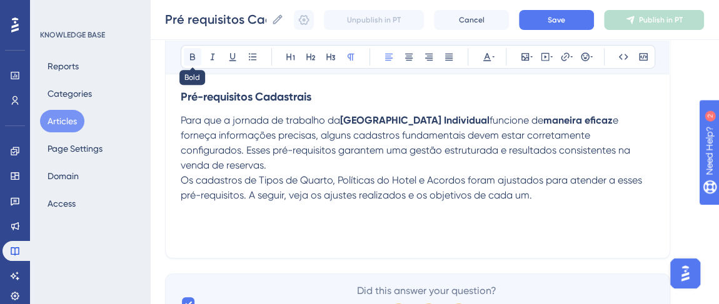
click at [194, 58] on icon at bounding box center [192, 57] width 5 height 7
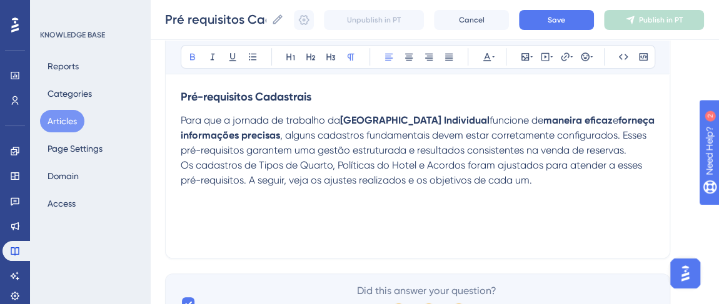
click at [379, 164] on span "Os cadastros de Tipos de Quarto, Políticas do Hotel e Acordos foram ajustados p…" at bounding box center [413, 172] width 464 height 27
drag, startPoint x: 178, startPoint y: 151, endPoint x: 231, endPoint y: 147, distance: 53.3
click at [229, 147] on div "Pré requisitos Cadastrais Nesse artigo você encontrará quais são os Pré requisi…" at bounding box center [417, 50] width 505 height 416
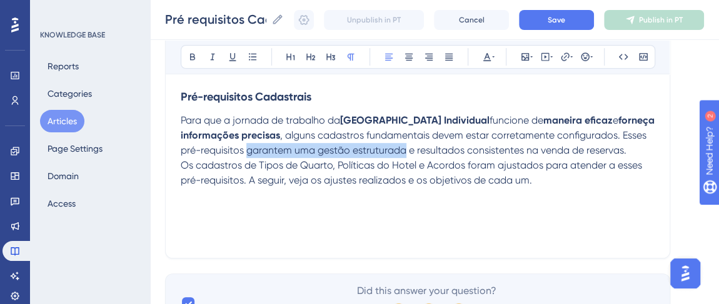
drag, startPoint x: 247, startPoint y: 150, endPoint x: 404, endPoint y: 155, distance: 157.0
click at [404, 155] on p "Para que a jornada de trabalho da Nova Reserva Individual funcione de maneira e…" at bounding box center [418, 135] width 474 height 45
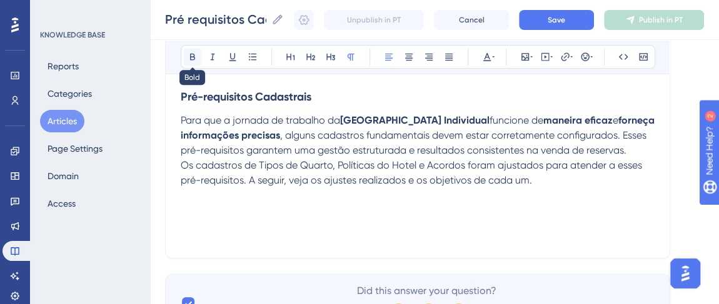
click at [191, 54] on icon at bounding box center [193, 57] width 10 height 10
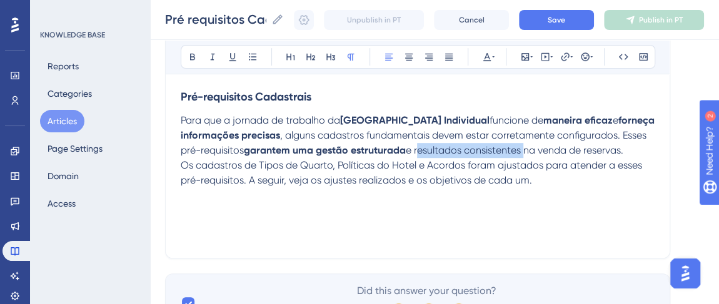
drag, startPoint x: 418, startPoint y: 150, endPoint x: 524, endPoint y: 150, distance: 106.3
click at [524, 150] on span "e resultados consistentes na venda de reservas." at bounding box center [515, 150] width 218 height 12
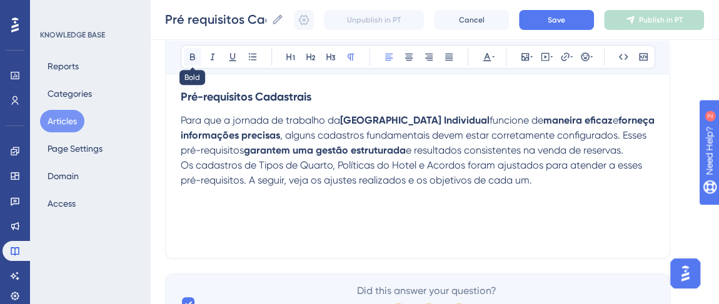
click at [193, 61] on icon at bounding box center [193, 57] width 10 height 10
click at [287, 174] on span "Os cadastros de Tipos de Quarto, Políticas do Hotel e Acordos foram ajustados p…" at bounding box center [413, 172] width 464 height 27
click at [630, 146] on p "Para que a jornada de trabalho da Nova Reserva Individual funcione de maneira e…" at bounding box center [418, 135] width 474 height 45
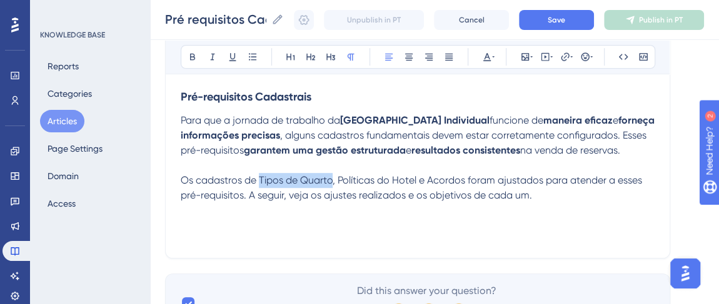
drag, startPoint x: 258, startPoint y: 180, endPoint x: 333, endPoint y: 174, distance: 75.2
click at [333, 174] on span "Os cadastros de Tipos de Quarto, Políticas do Hotel e Acordos foram ajustados p…" at bounding box center [413, 187] width 464 height 27
click at [191, 60] on icon at bounding box center [193, 57] width 10 height 10
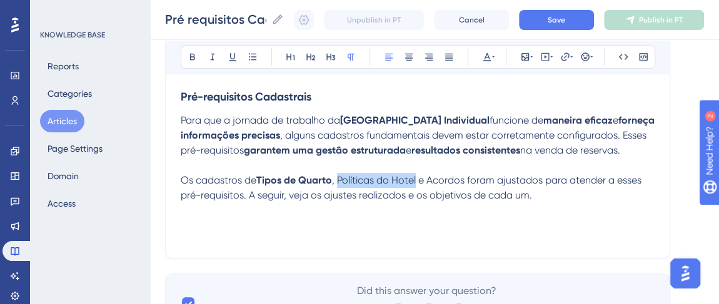
drag, startPoint x: 338, startPoint y: 178, endPoint x: 418, endPoint y: 179, distance: 80.0
click at [418, 179] on span ", Políticas do Hotel e Acordos foram ajustados para atender a esses pré-requisi…" at bounding box center [412, 187] width 463 height 27
drag, startPoint x: 190, startPoint y: 52, endPoint x: 273, endPoint y: 106, distance: 98.8
click at [189, 52] on icon at bounding box center [193, 57] width 10 height 10
drag, startPoint x: 434, startPoint y: 175, endPoint x: 466, endPoint y: 182, distance: 32.6
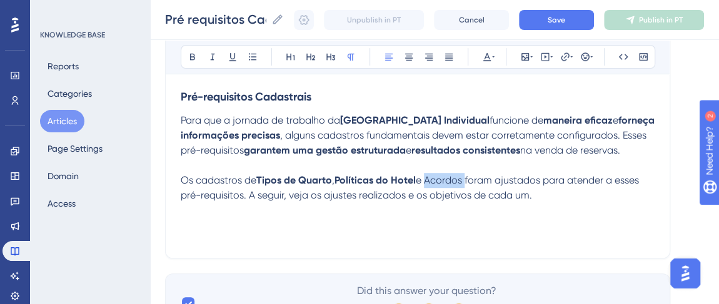
click at [466, 182] on span "e Acordos foram ajustados para atender a esses pré-requisitos. A seguir, veja o…" at bounding box center [411, 187] width 461 height 27
click at [190, 55] on icon at bounding box center [192, 57] width 5 height 7
click at [521, 188] on span "foram ajustados para atender a esses pré-requisitos. A seguir, veja os ajustes …" at bounding box center [409, 187] width 457 height 27
click at [545, 198] on p "Os cadastros de Tipos de Quarto , Políticas do Hotel e Acordos foram ajustados …" at bounding box center [418, 188] width 474 height 30
click at [184, 219] on p at bounding box center [418, 225] width 474 height 15
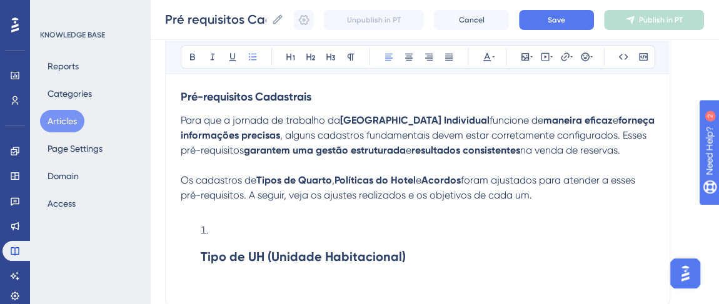
click at [216, 97] on strong "Pré-requisitos Cadastrais" at bounding box center [246, 97] width 131 height 14
click at [199, 253] on li "Tipo de UH (Unidade Habitacional)" at bounding box center [425, 249] width 459 height 53
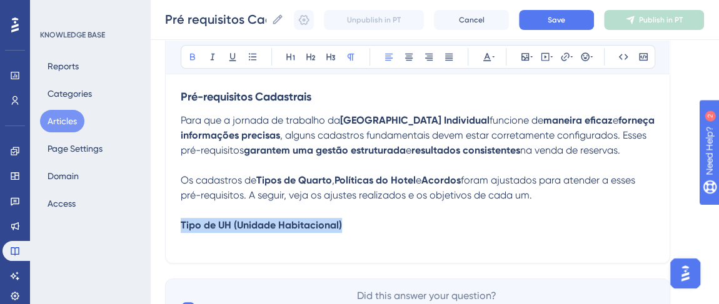
drag, startPoint x: 359, startPoint y: 224, endPoint x: 179, endPoint y: 227, distance: 180.7
click at [179, 227] on div "Pré requisitos Cadastrais Nesse artigo você encontrará quais são os Pré requisi…" at bounding box center [417, 52] width 505 height 421
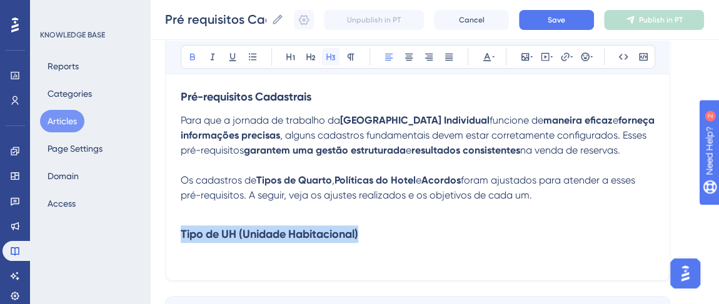
click at [334, 54] on icon at bounding box center [331, 57] width 10 height 10
click at [370, 233] on h3 "Tipo de UH (Unidade Habitacional)" at bounding box center [418, 234] width 474 height 33
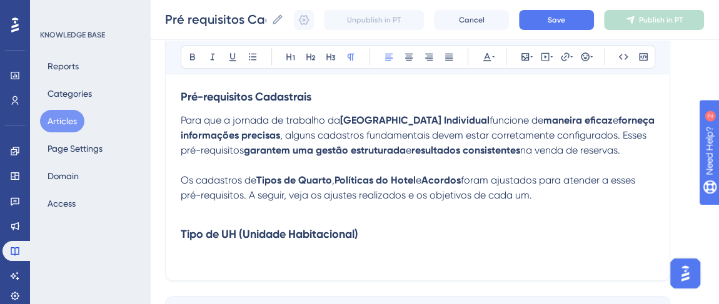
click at [191, 251] on p at bounding box center [418, 258] width 474 height 15
click at [548, 22] on button "Save" at bounding box center [556, 20] width 75 height 20
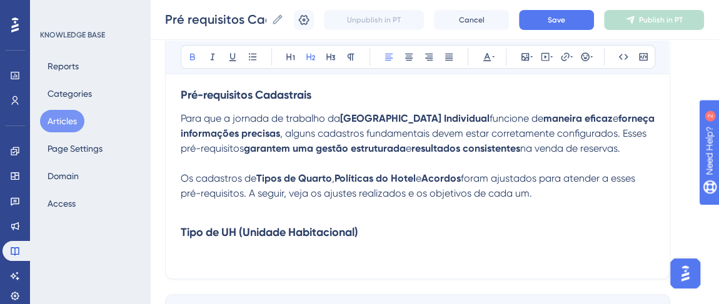
scroll to position [303, 0]
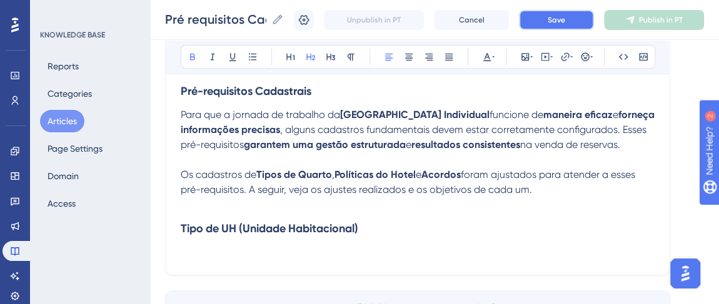
click at [583, 11] on button "Save" at bounding box center [556, 20] width 75 height 20
